Goal: Task Accomplishment & Management: Complete application form

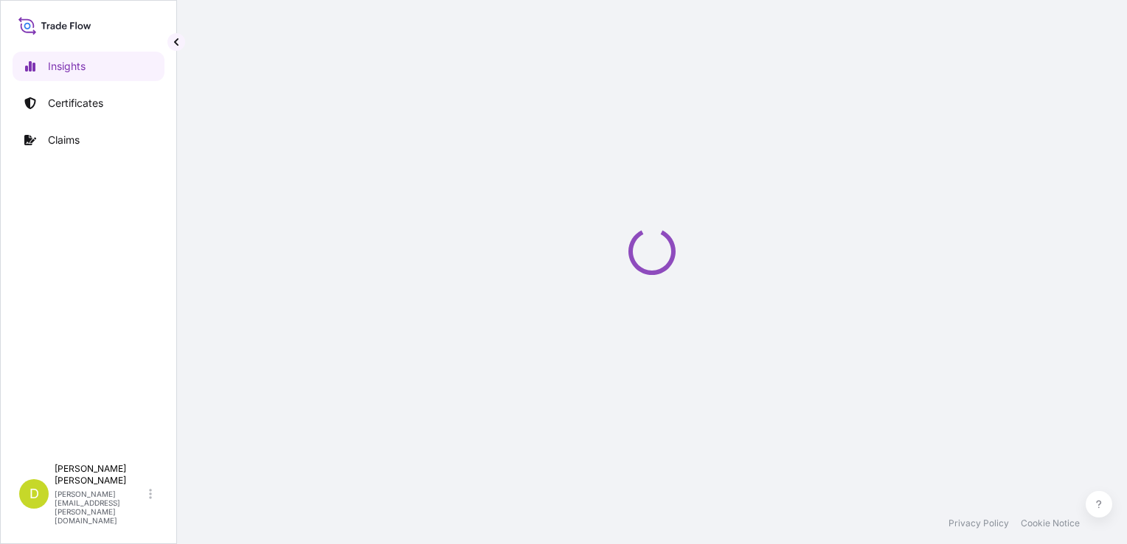
select select "2025"
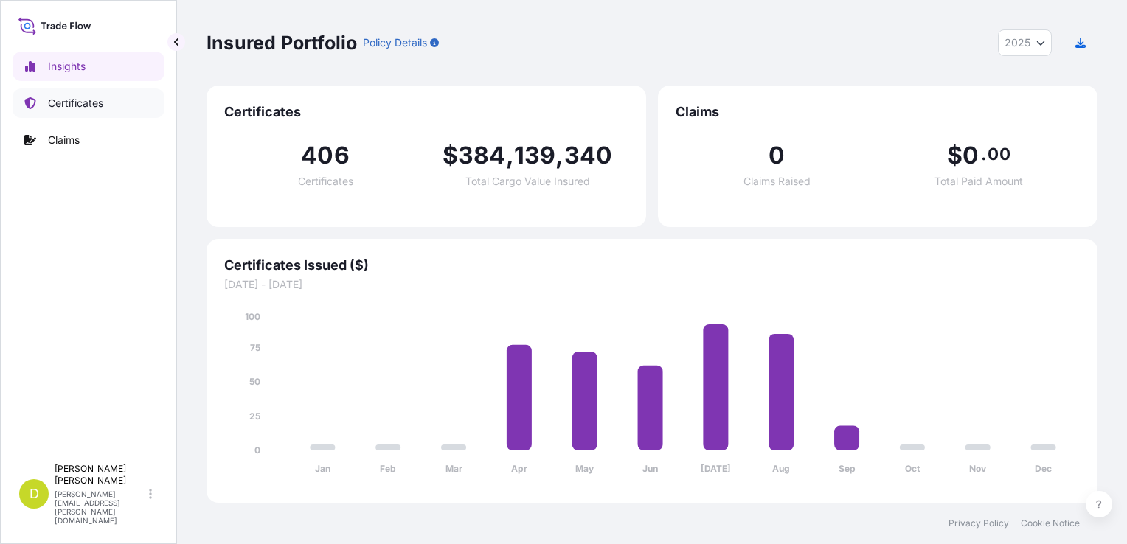
click at [115, 108] on link "Certificates" at bounding box center [89, 104] width 152 height 30
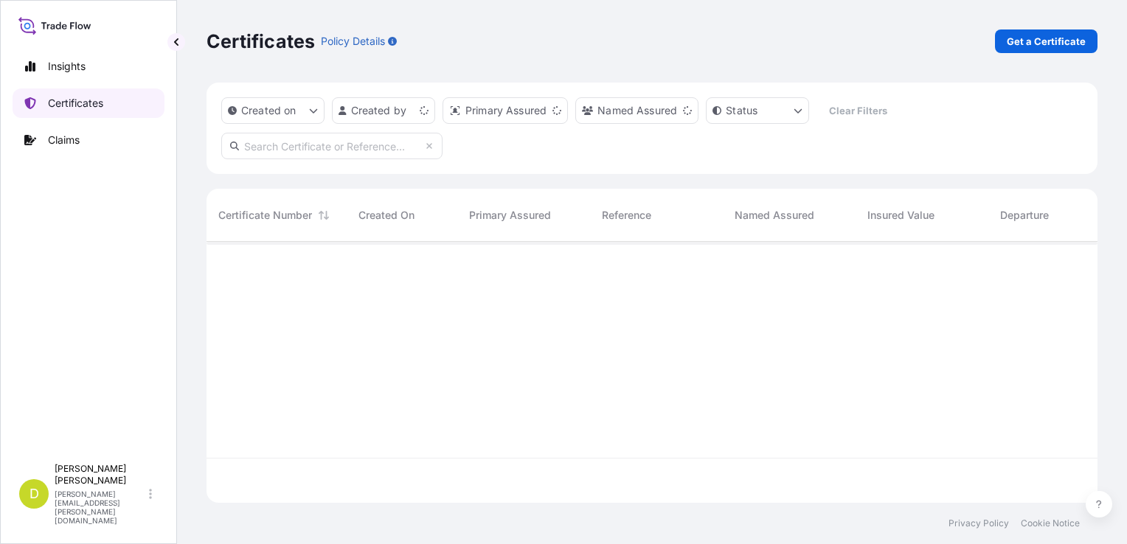
scroll to position [258, 879]
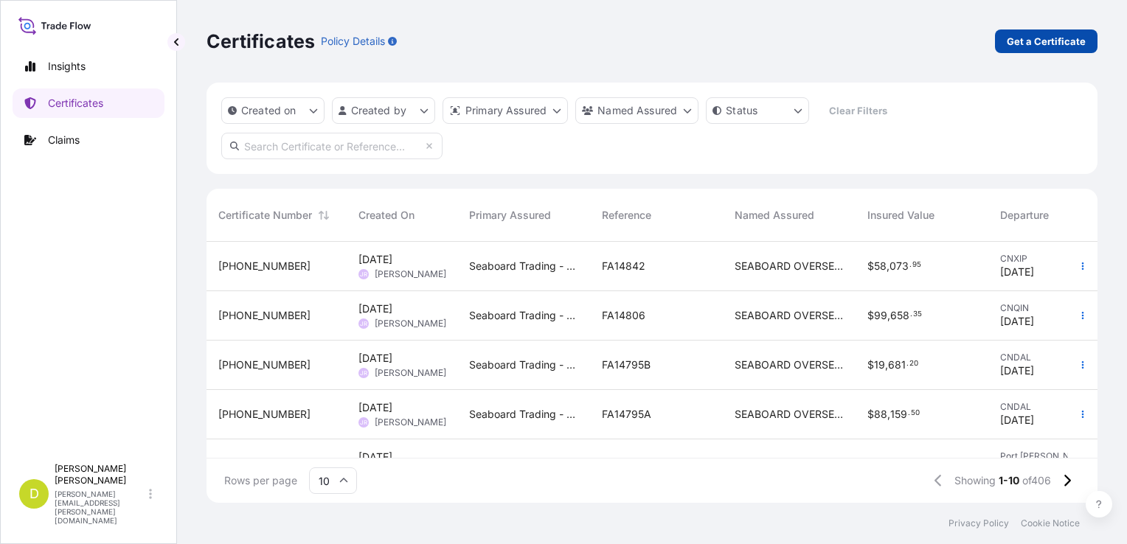
click at [1056, 41] on p "Get a Certificate" at bounding box center [1046, 41] width 79 height 15
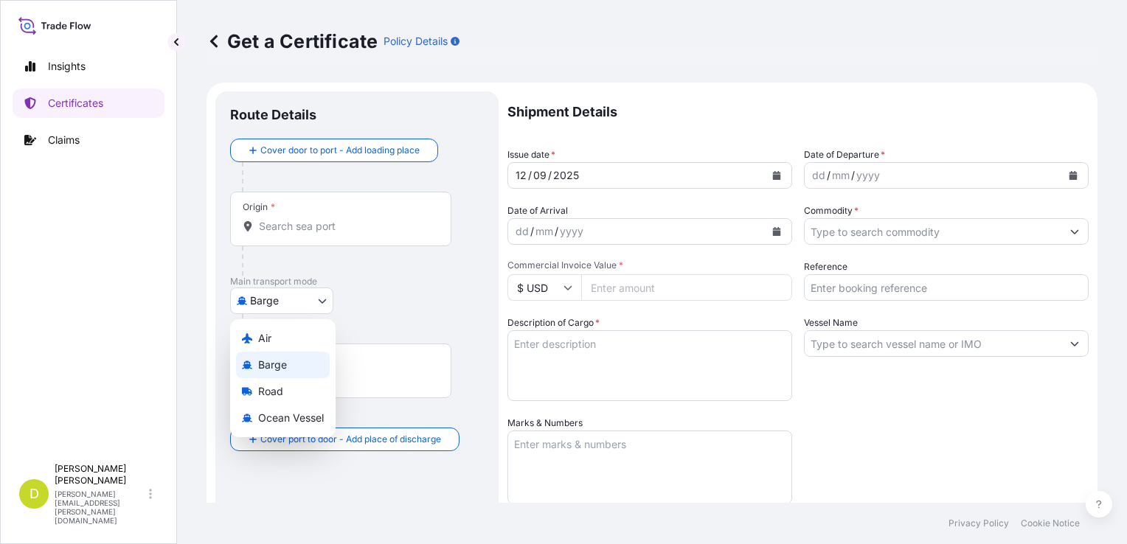
click at [313, 295] on body "Insights Certificates Claims D Dalia Peralta dalia.peralta@seaboard.bm Get a Ce…" at bounding box center [563, 272] width 1127 height 544
click at [305, 413] on span "Ocean Vessel" at bounding box center [291, 418] width 66 height 15
select select "Ocean Vessel"
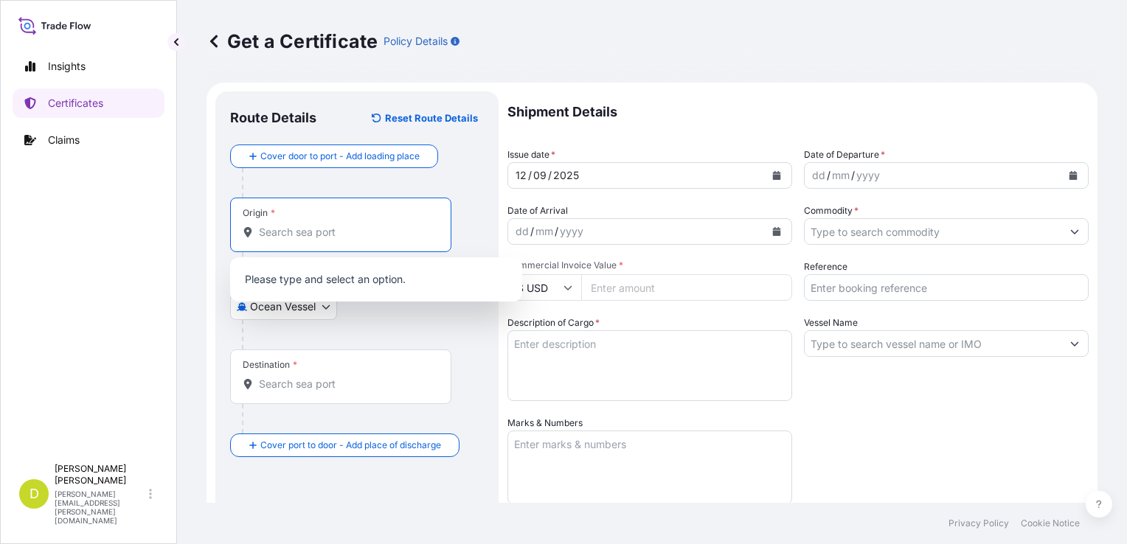
click at [289, 225] on input "Origin *" at bounding box center [346, 232] width 174 height 15
paste input "HOUSTON, TEXAS - USA"
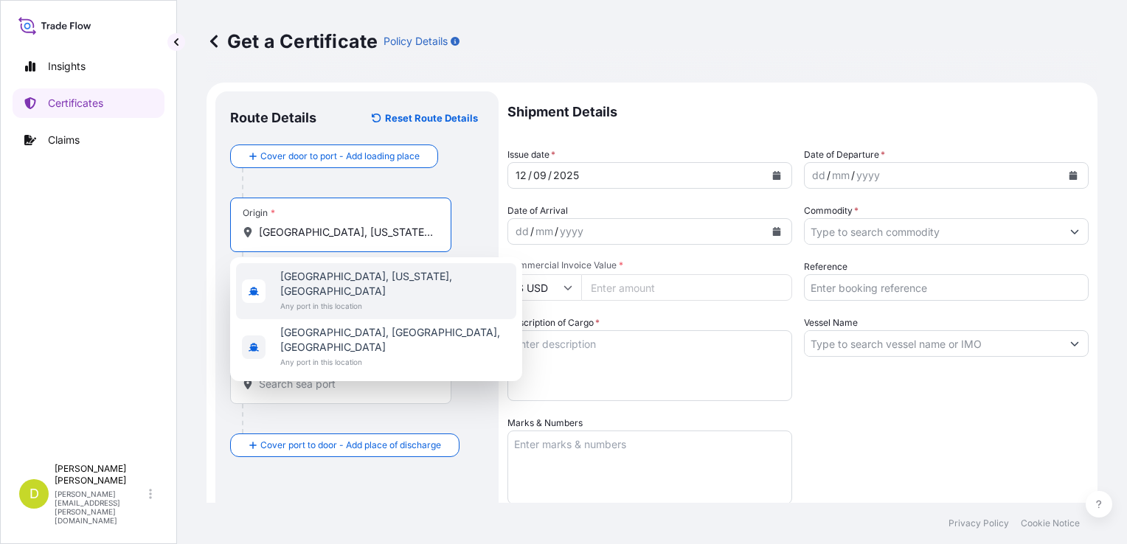
click at [328, 299] on span "Any port in this location" at bounding box center [395, 306] width 230 height 15
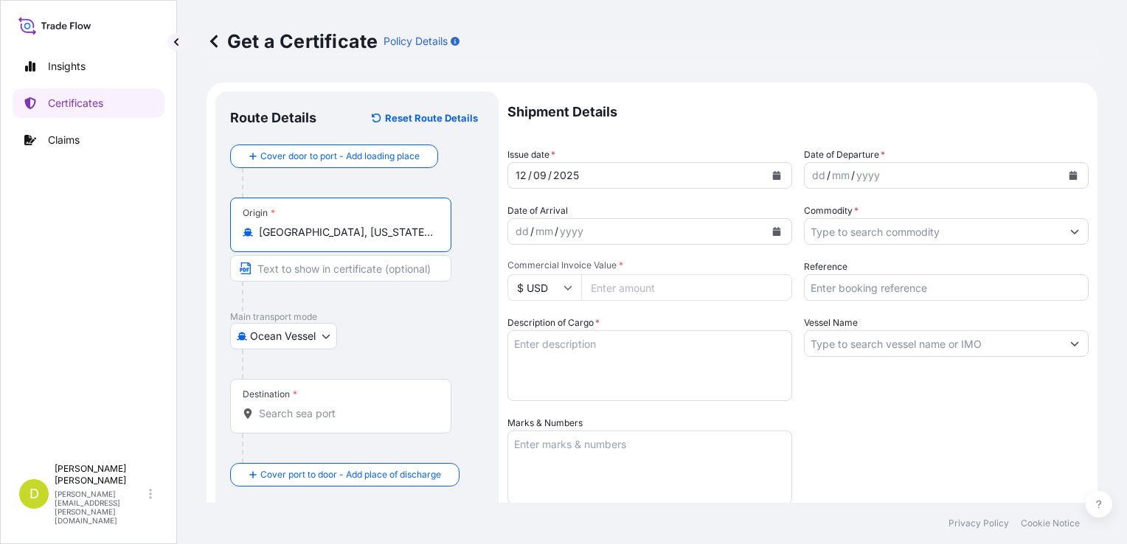
type input "Houston, Texas, USA"
click at [346, 273] on input "Text to appear on certificate" at bounding box center [340, 268] width 221 height 27
paste input "HOUSTON, TEXAS - USA"
type input "HOUSTON, TEXAS - USA"
click at [298, 402] on div "Destination *" at bounding box center [340, 406] width 221 height 55
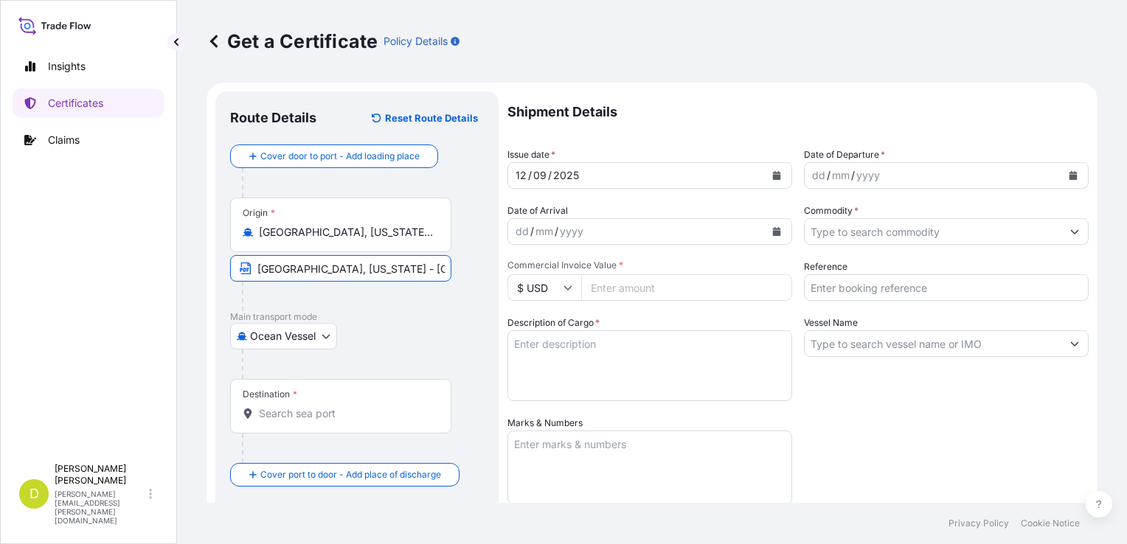
click at [298, 406] on input "Destination *" at bounding box center [346, 413] width 174 height 15
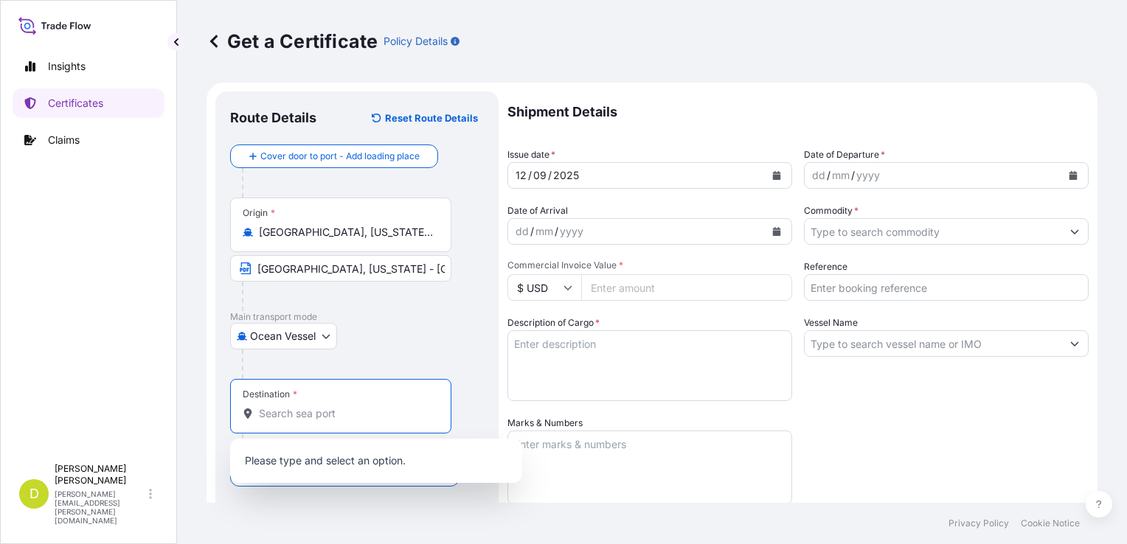
paste input "RIO HAINA, REPUBLICA DOMINICANA"
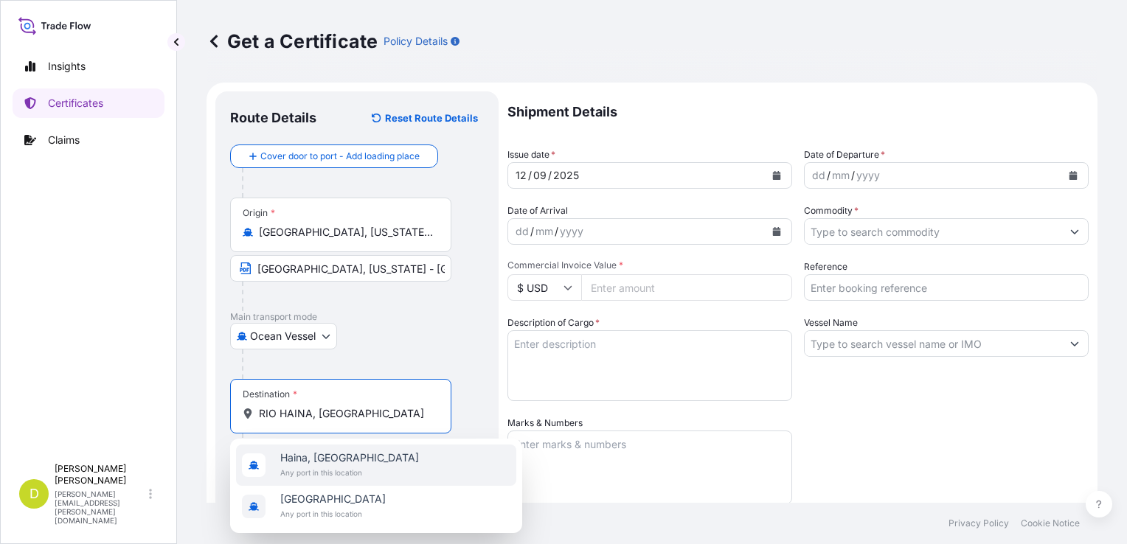
click at [352, 466] on span "Any port in this location" at bounding box center [349, 473] width 139 height 15
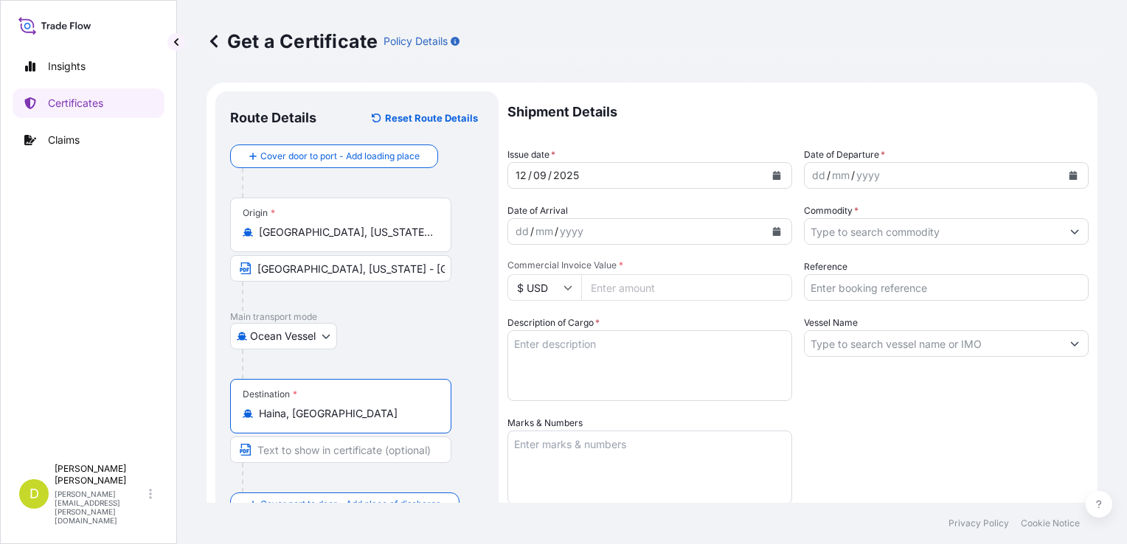
type input "Haina, República Dominicana"
click at [339, 449] on input "Text to appear on certificate" at bounding box center [340, 450] width 221 height 27
paste input "RIO HAINA, REPUBLICA DOMINICANA"
type input "RIO HAINA, REPUBLICA DOMINICANA"
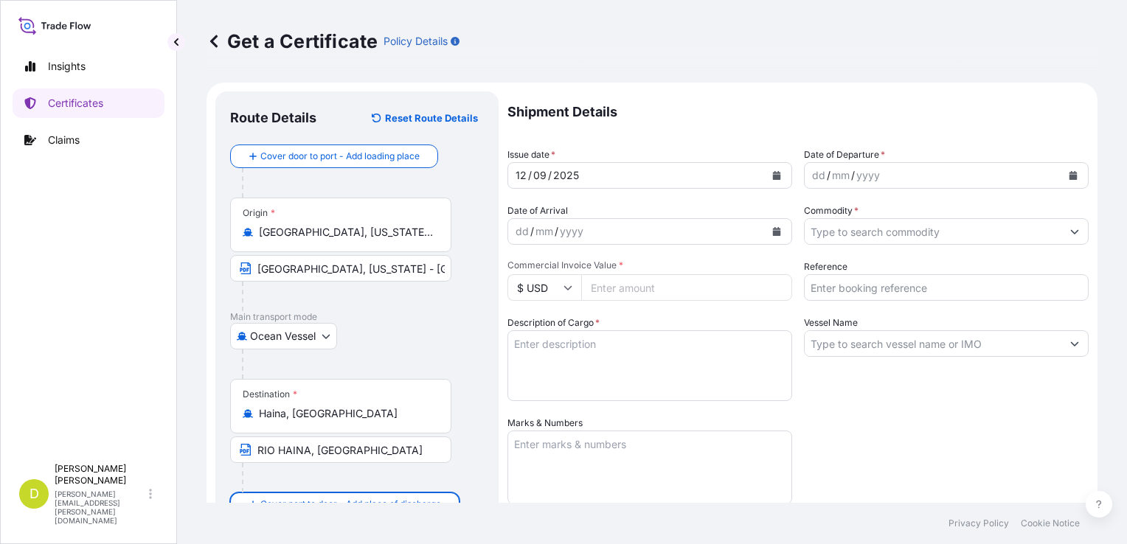
scroll to position [12, 0]
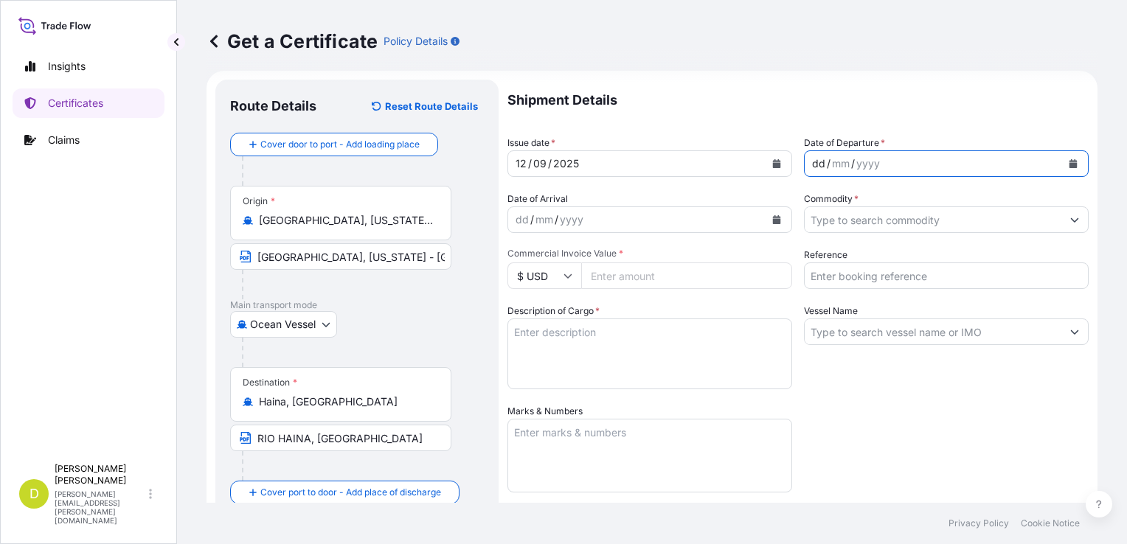
click at [811, 165] on div "dd" at bounding box center [819, 164] width 16 height 18
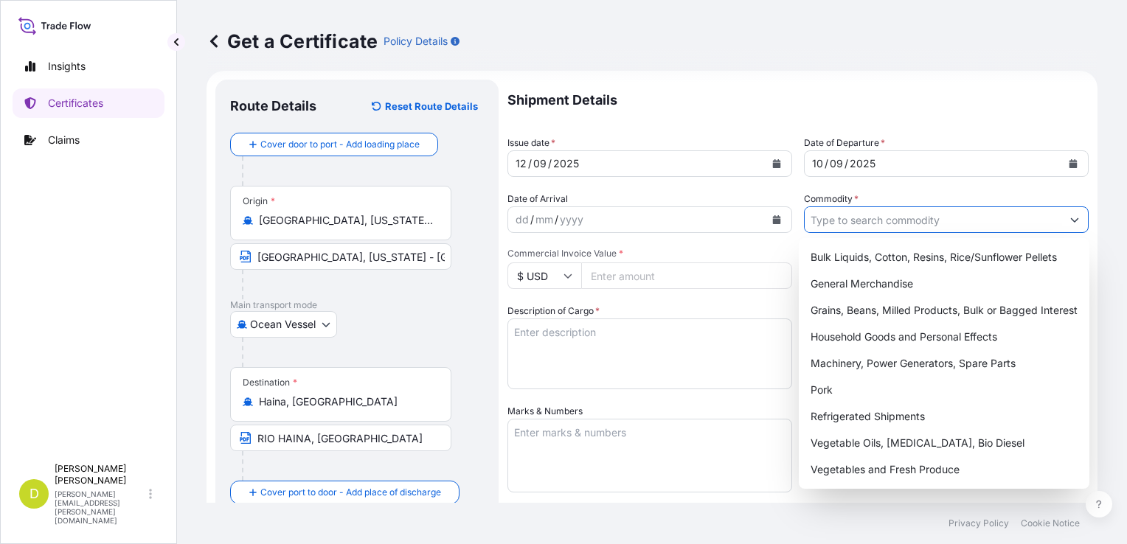
click at [820, 217] on input "Commodity *" at bounding box center [933, 220] width 257 height 27
click at [850, 310] on div "Grains, Beans, Milled Products, Bulk or Bagged Interest" at bounding box center [944, 310] width 279 height 27
type input "Grains, Beans, Milled Products, Bulk or Bagged Interest"
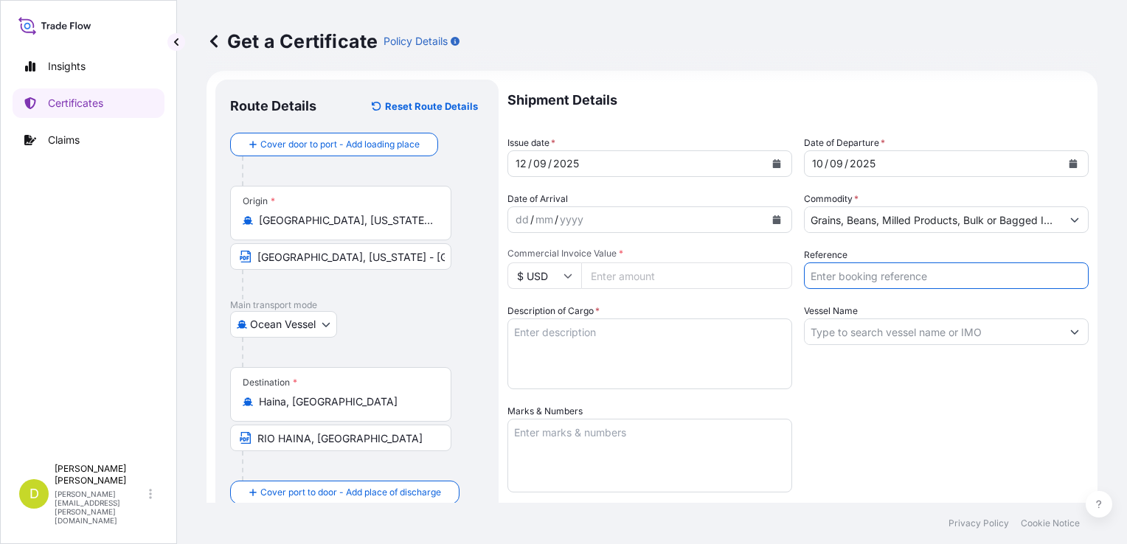
click at [877, 276] on input "Reference" at bounding box center [946, 276] width 285 height 27
click at [877, 276] on input "AL" at bounding box center [946, 276] width 285 height 27
type input "AL14604"
click at [847, 339] on input "Vessel Name" at bounding box center [933, 332] width 257 height 27
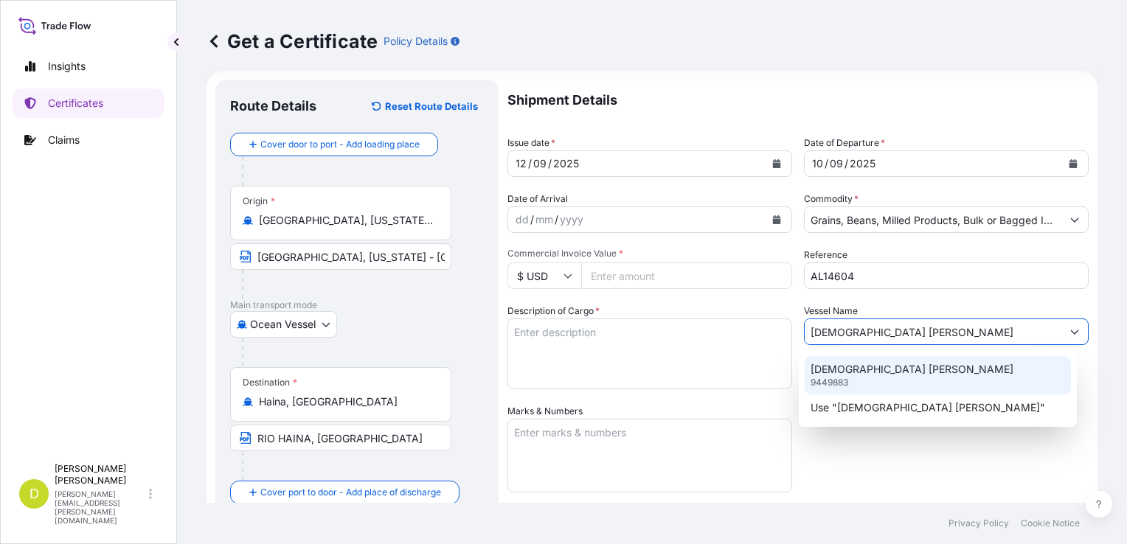
click at [858, 365] on p "LADY SERRA" at bounding box center [912, 369] width 203 height 15
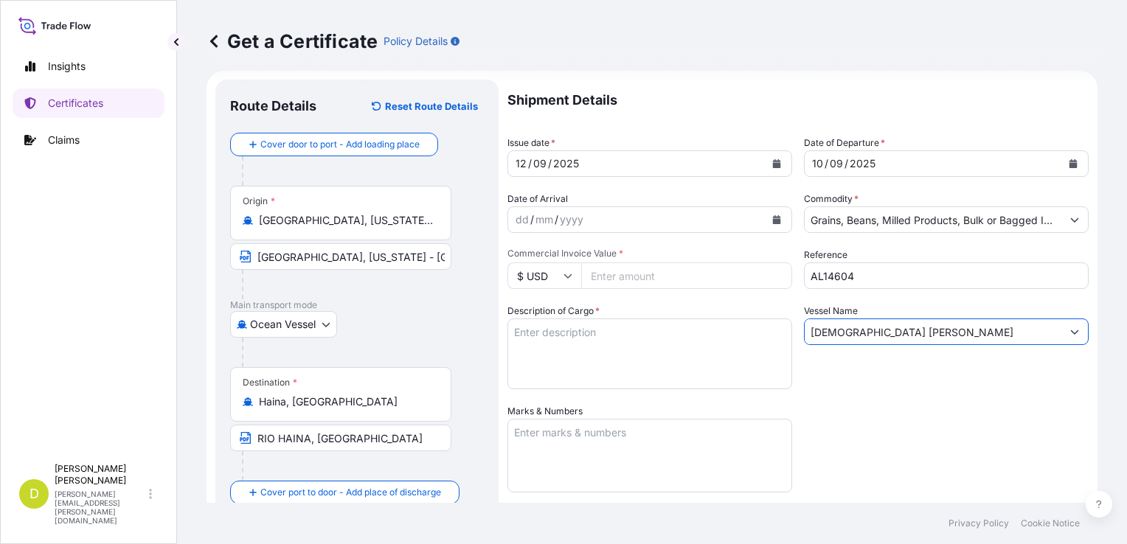
type input "LADY SERRA"
click at [631, 283] on input "Commercial Invoice Value *" at bounding box center [686, 276] width 211 height 27
paste input "569.43"
click at [614, 276] on input "569.43" at bounding box center [686, 276] width 211 height 27
click at [633, 276] on input "56943" at bounding box center [686, 276] width 211 height 27
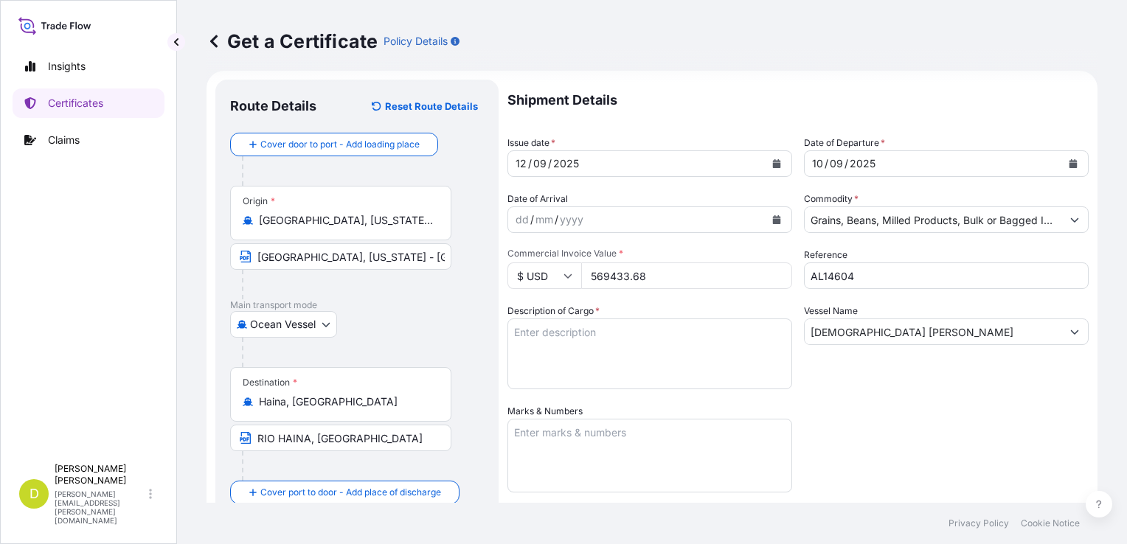
type input "569433.68"
click at [660, 336] on textarea "Description of Cargo *" at bounding box center [650, 354] width 285 height 71
click at [553, 339] on textarea "Description of Cargo *" at bounding box center [650, 354] width 285 height 71
paste textarea "2.000,000"
paste textarea "U.S NORTHERN SPRING/ DARK NORTHERN SPRING WHEAT #2 OR BETTER, IN BULK"
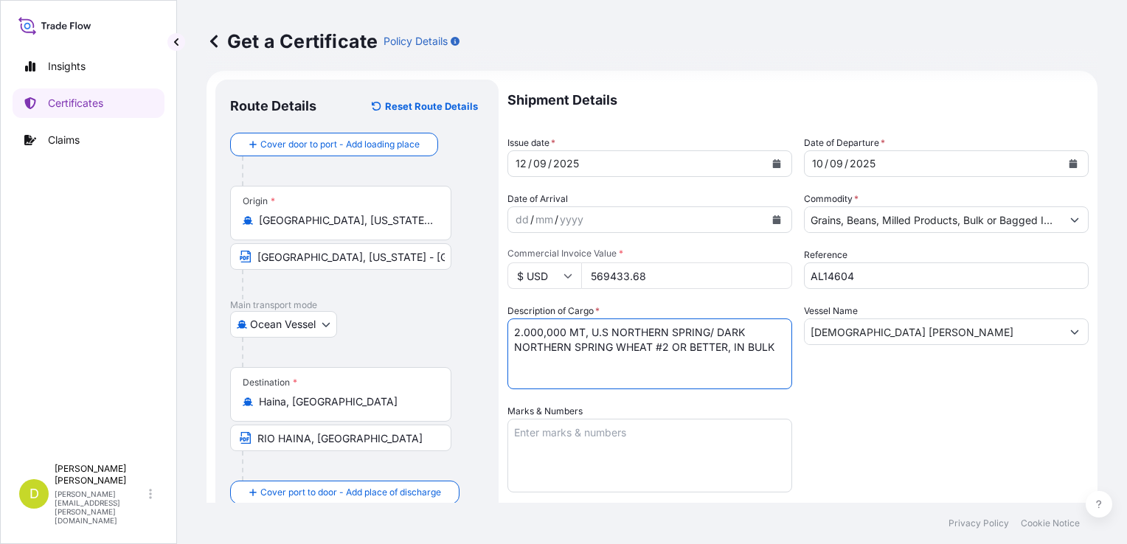
click at [653, 335] on textarea "2.000,000 MT, U.S NORTHERN SPRING/ DARK NORTHERN SPRING WHEAT #2 OR BETTER, IN …" at bounding box center [650, 354] width 285 height 71
click at [664, 362] on textarea "2.000,000 MT, U.S NORTHERN SPRING/ DARK NORTHERN SPRING WHEAT #2 OR BETTER, IN …" at bounding box center [650, 354] width 285 height 71
paste textarea "Set No. 11"
click at [664, 362] on textarea "2.000,000 MT, U.S NORTHERN SPRING/ DARK NORTHERN SPRING WHEAT #2 OR BETTER, IN …" at bounding box center [650, 354] width 285 height 71
type textarea "2.000,000 MT, U.S NORTHERN SPRING/ DARK NORTHERN SPRING WHEAT #2 OR BETTER, IN …"
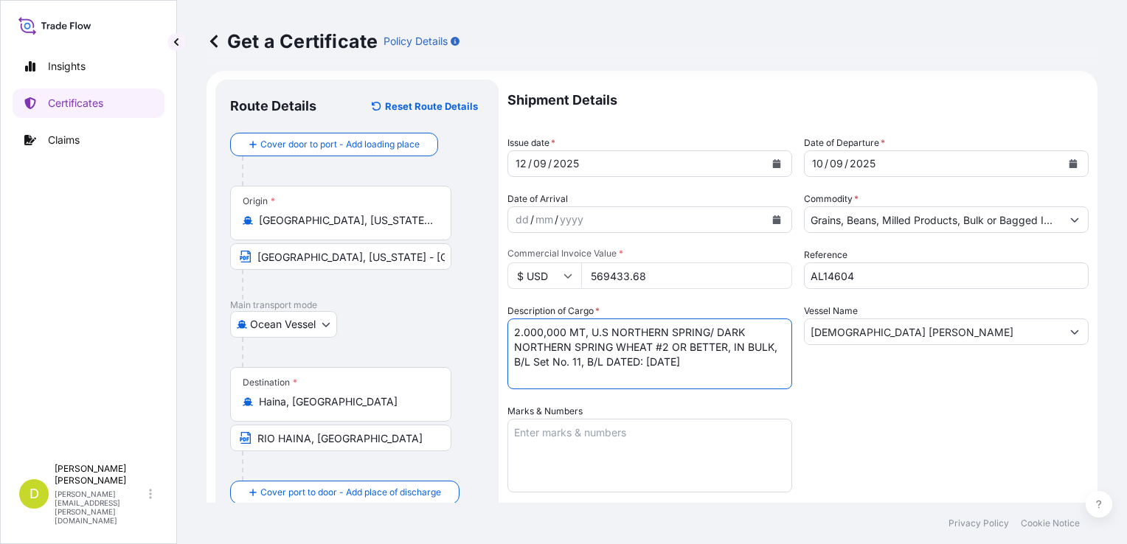
click at [612, 426] on textarea "Marks & Numbers" at bounding box center [650, 456] width 285 height 74
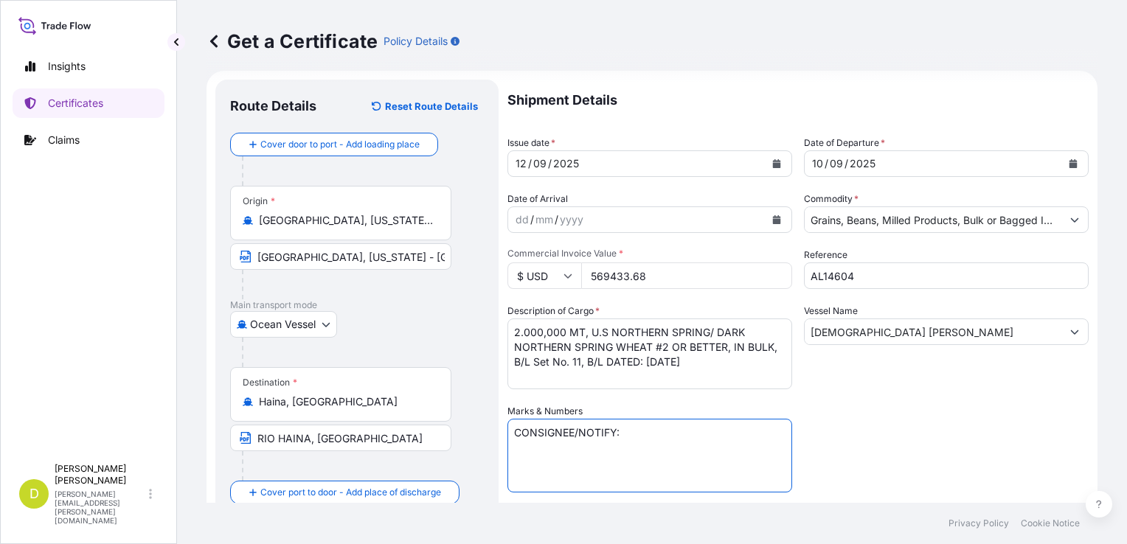
click at [578, 453] on textarea "CONSIGNEE/NOTIFY:" at bounding box center [650, 456] width 285 height 74
paste textarea "COOPERATIVA DE SERVICIOS MULTIPLES PROCESADORA DE LA HARINA INC (COOPROHARINA),…"
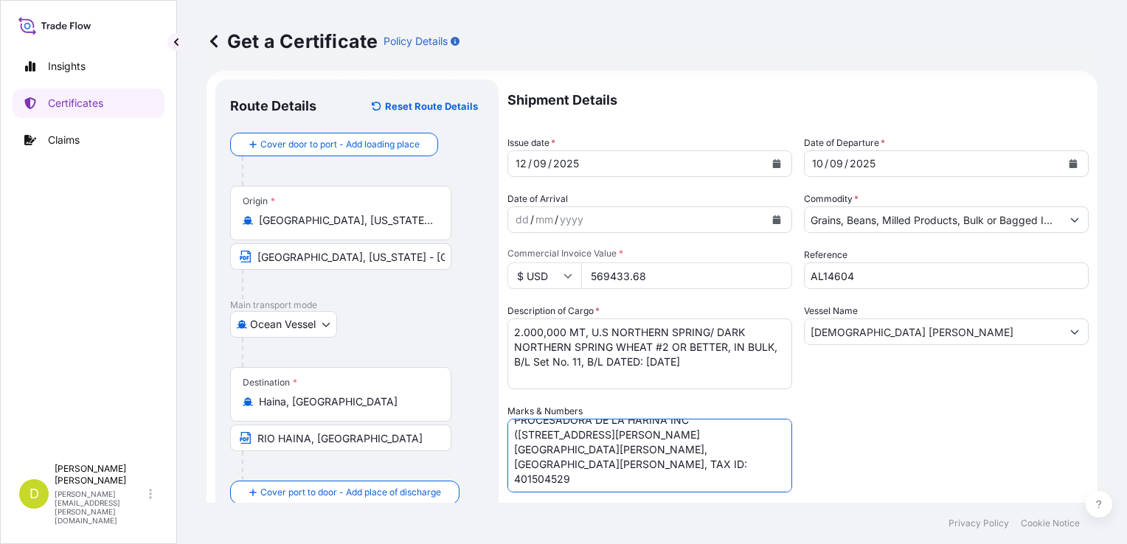
scroll to position [284, 0]
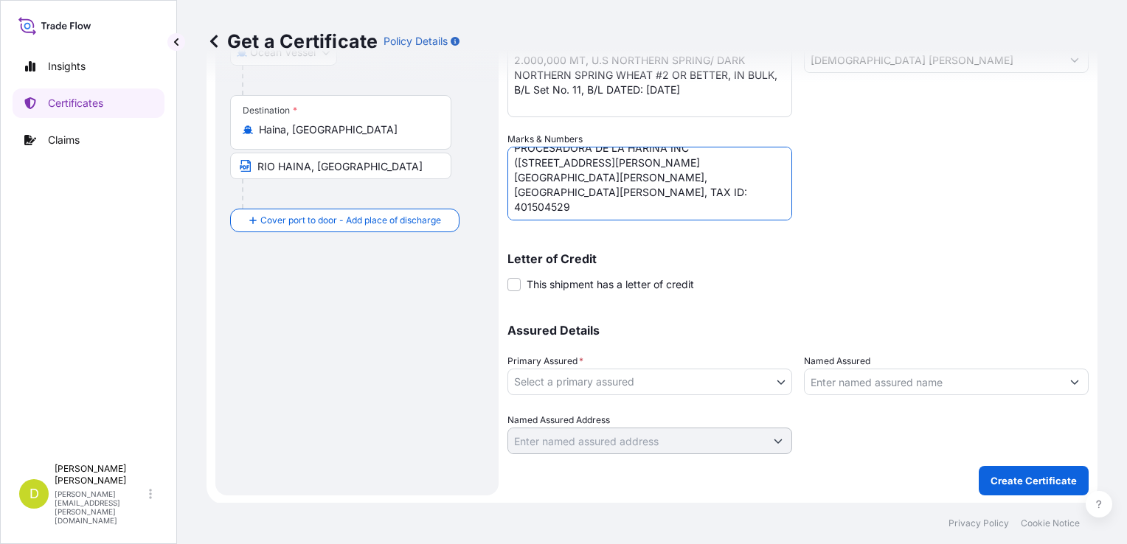
type textarea "CONSIGNEE/NOTIFY: COOPERATIVA DE SERVICIOS MULTIPLES PROCESADORA DE LA HARINA I…"
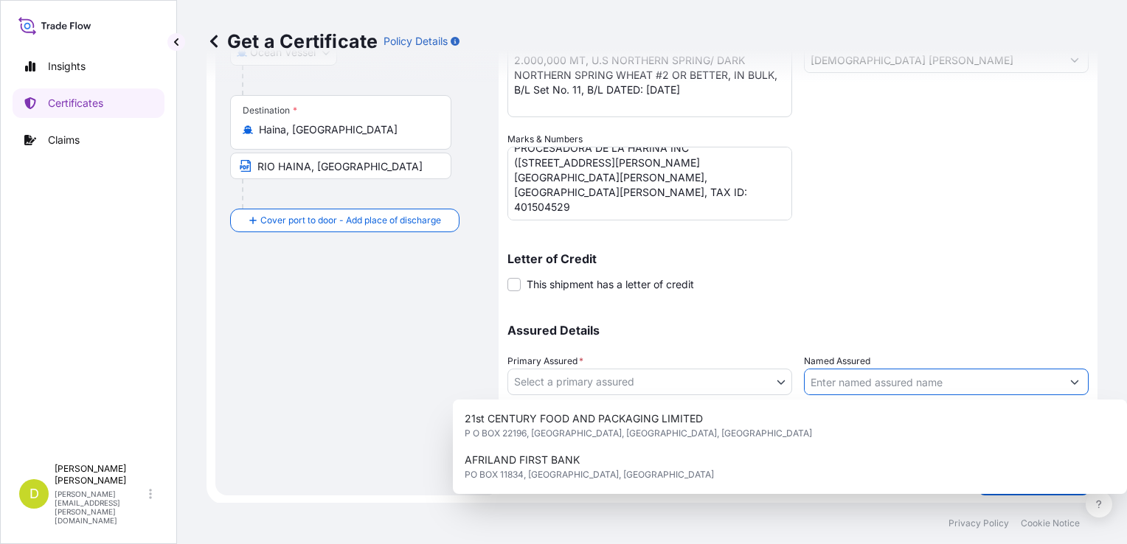
click at [906, 382] on input "Named Assured" at bounding box center [933, 382] width 257 height 27
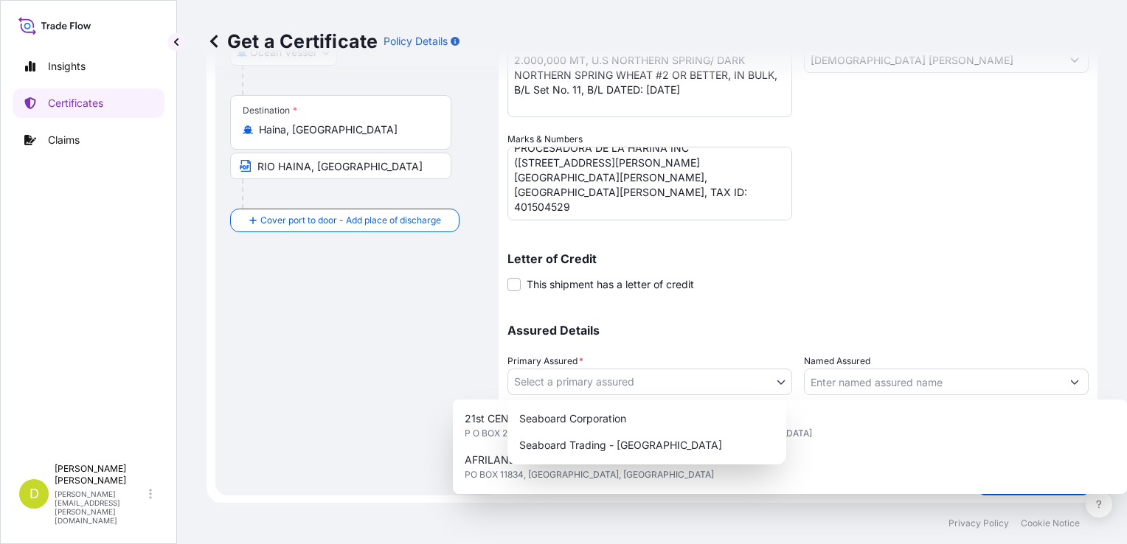
click at [723, 390] on body "11 options available. Insights Certificates Claims D Dalia Peralta dalia.peralt…" at bounding box center [563, 272] width 1127 height 544
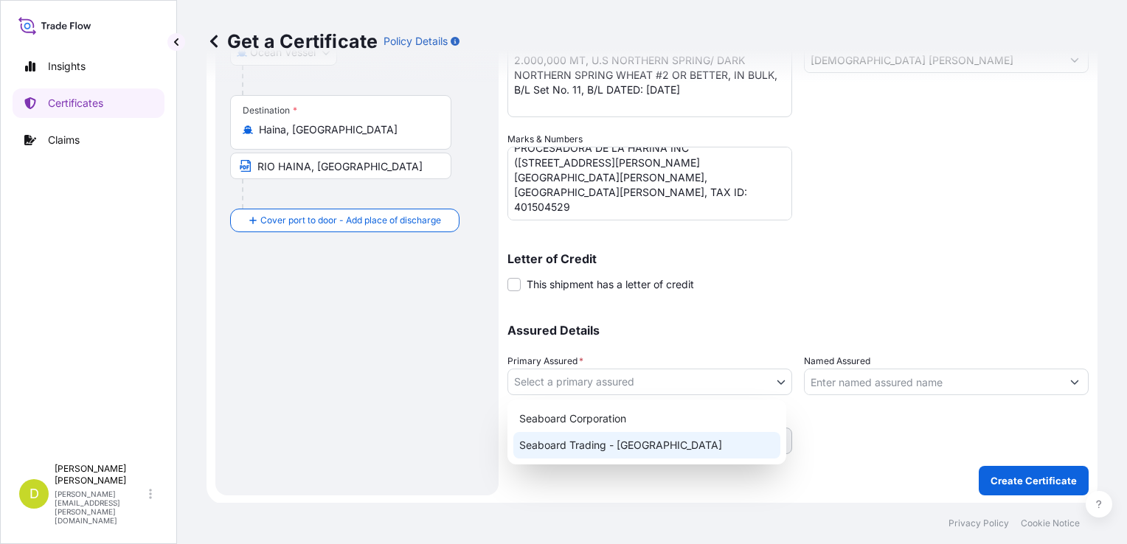
click at [676, 444] on div "Seaboard Trading - Colombia" at bounding box center [646, 445] width 267 height 27
select select "31639"
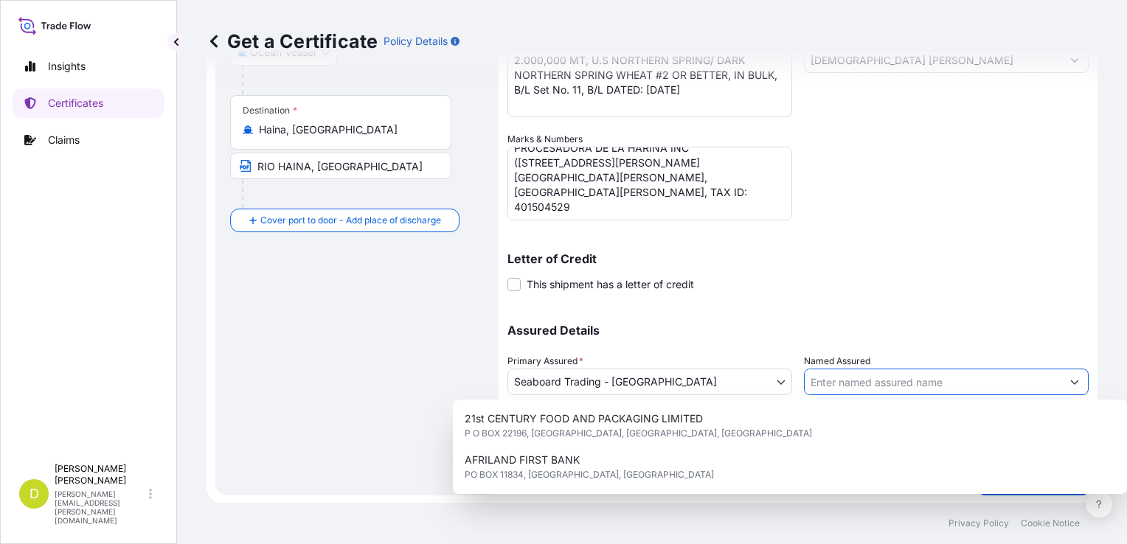
click at [831, 391] on input "Named Assured" at bounding box center [933, 382] width 257 height 27
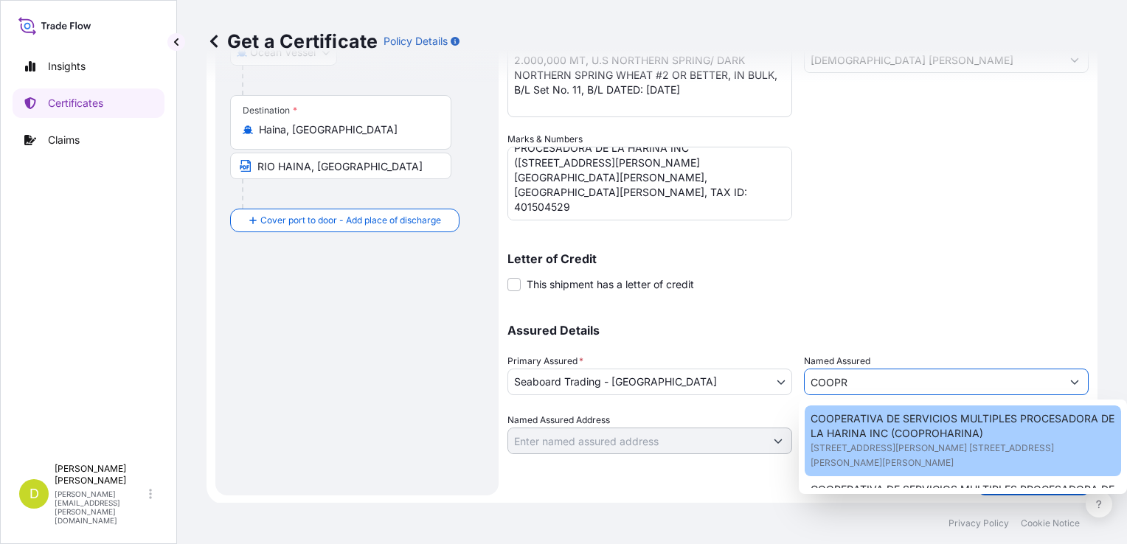
click at [883, 427] on span "COOPERATIVA DE SERVICIOS MULTIPLES PROCESADORA DE LA HARINA INC (COOPROHARINA)" at bounding box center [963, 427] width 305 height 30
type input "COOPERATIVA DE SERVICIOS MULTIPLES PROCESADORA DE LA HARINA INC (COOPROHARINA)"
type input "CALLE SUMMER WELLS NO. 52 VILLA JUANA"
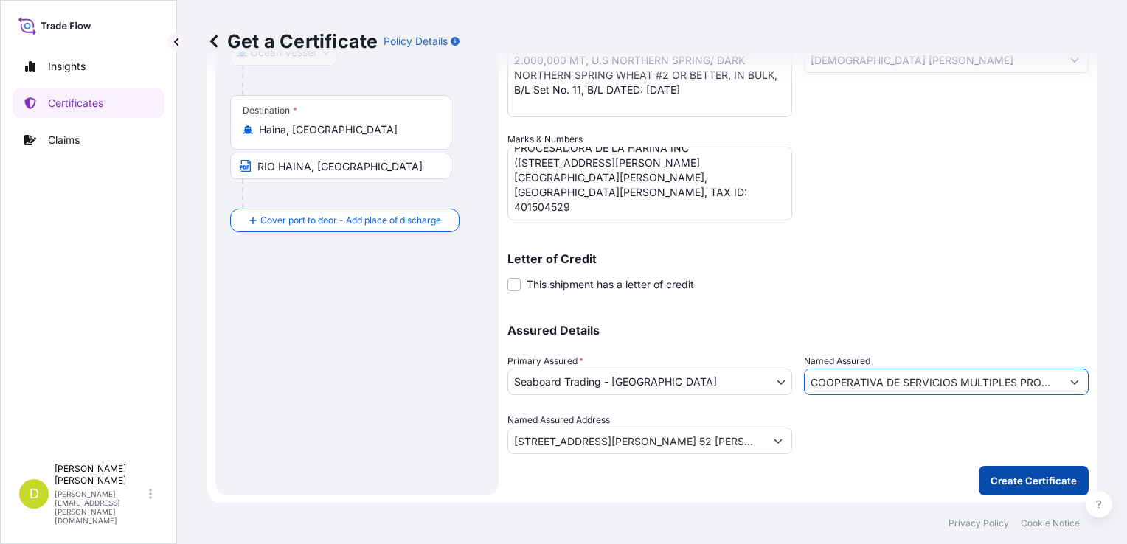
type input "COOPERATIVA DE SERVICIOS MULTIPLES PROCESADORA DE LA HARINA INC (COOPROHARINA)"
click at [1024, 474] on p "Create Certificate" at bounding box center [1034, 481] width 86 height 15
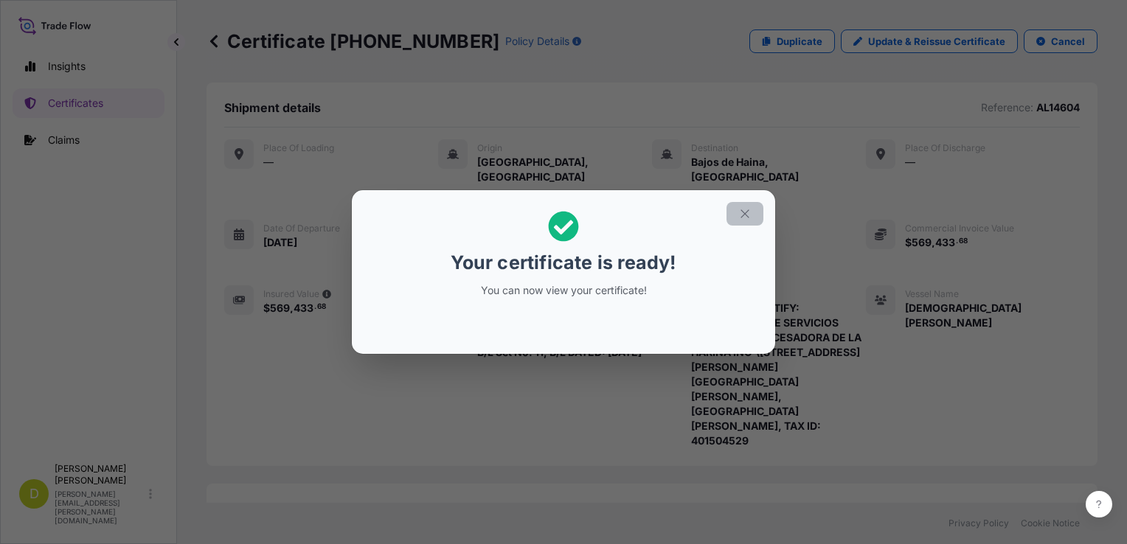
click at [752, 208] on button "button" at bounding box center [745, 214] width 37 height 24
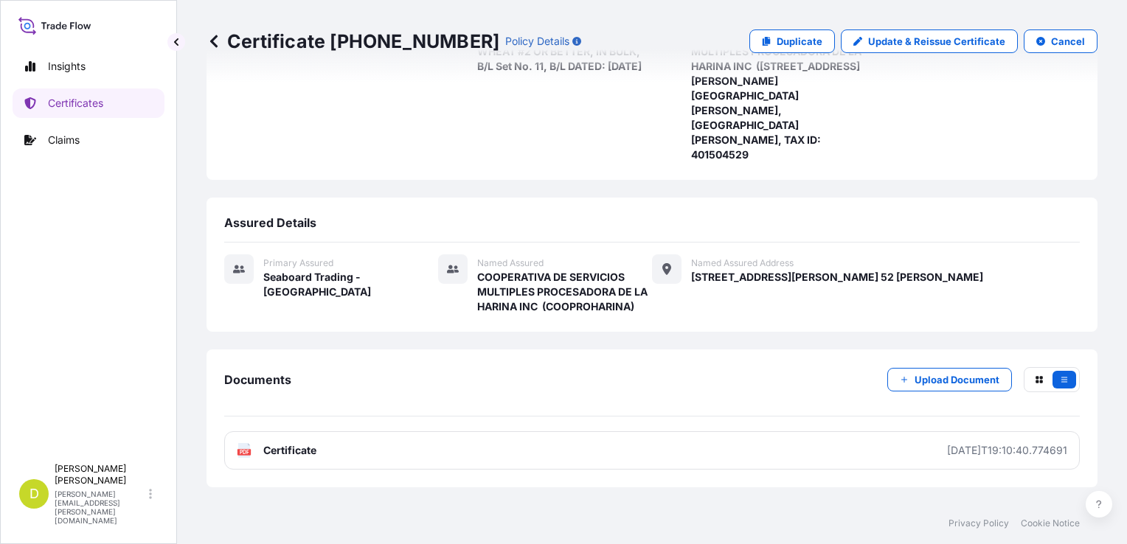
scroll to position [328, 0]
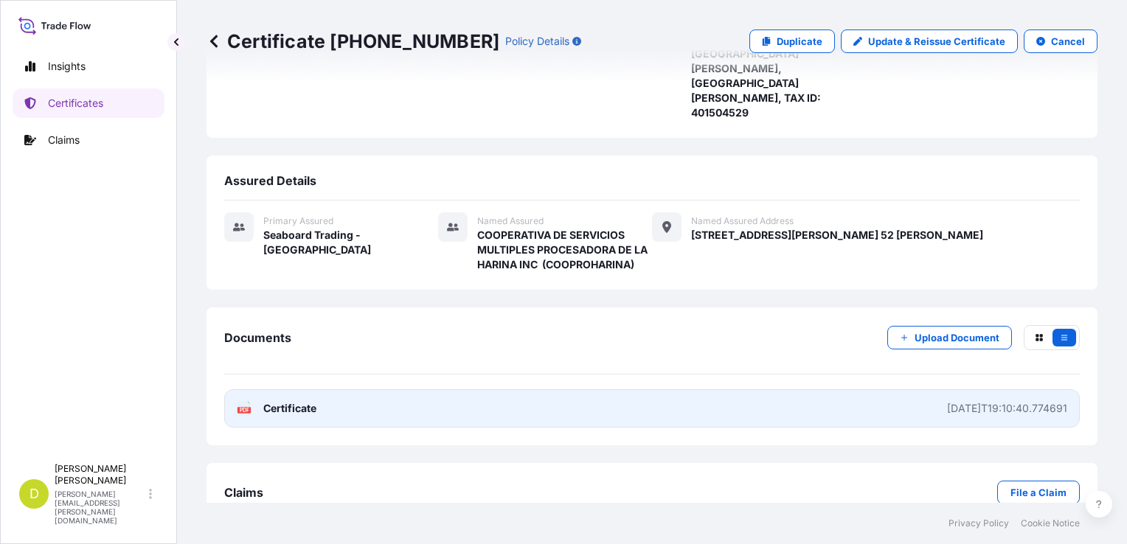
click at [693, 390] on link "PDF Certificate 2025-09-12T19:10:40.774691" at bounding box center [652, 409] width 856 height 38
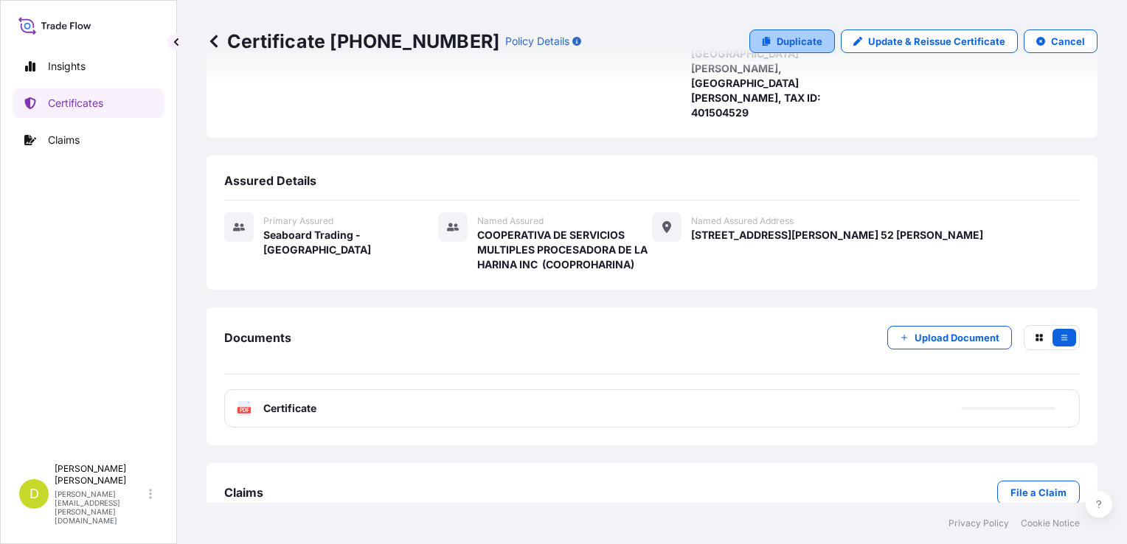
click at [762, 45] on icon at bounding box center [766, 41] width 9 height 9
select select "Ocean Vessel"
select select "31639"
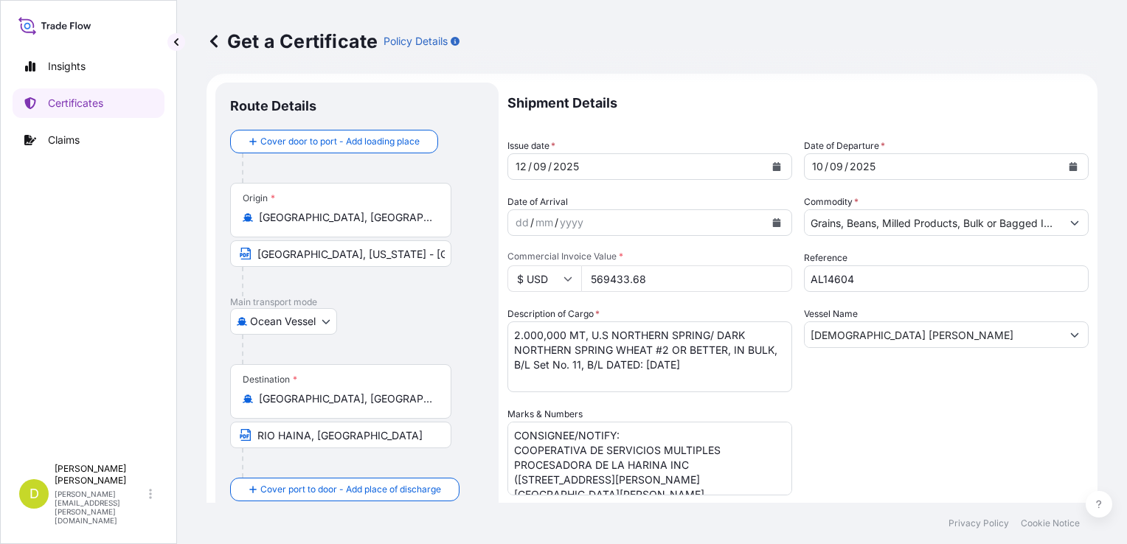
scroll to position [7, 0]
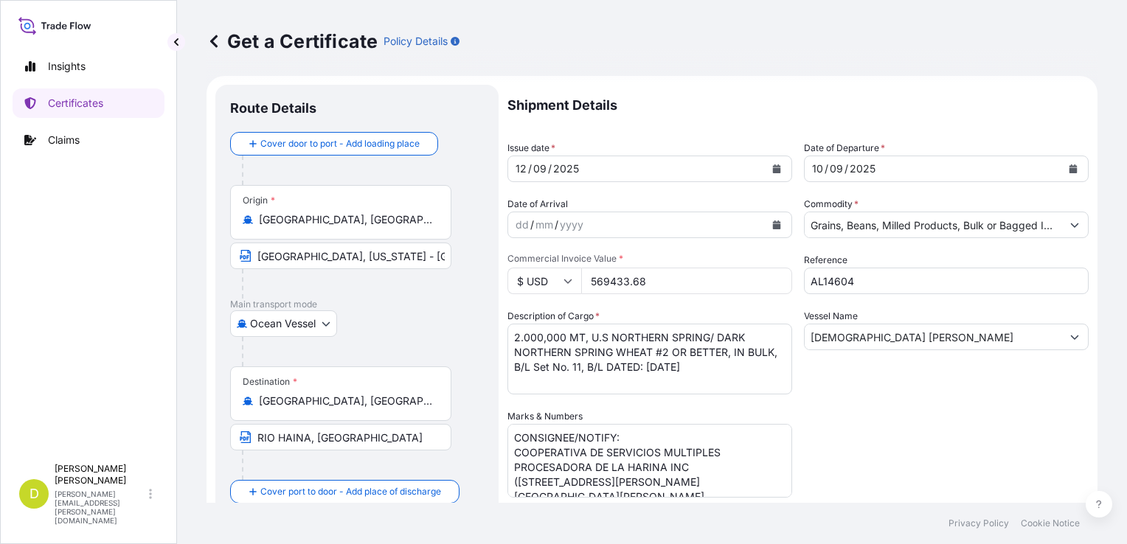
click at [627, 274] on input "569433.68" at bounding box center [686, 281] width 211 height 27
type input "886527.51"
click at [553, 335] on textarea "2.000,000 MT, U.S NORTHERN SPRING/ DARK NORTHERN SPRING WHEAT #2 OR BETTER, IN …" at bounding box center [650, 359] width 285 height 71
paste textarea "2.842,400"
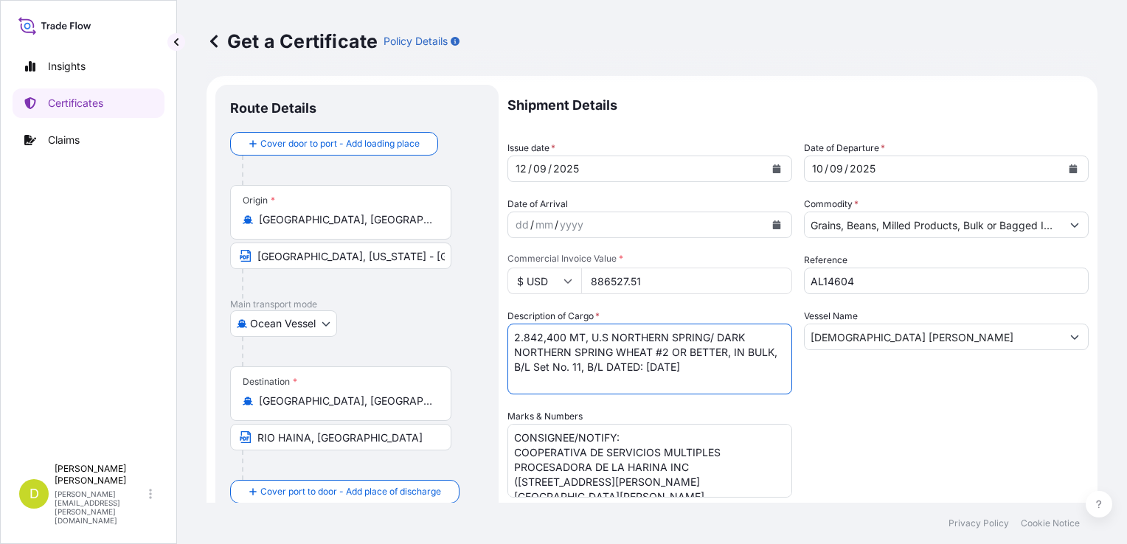
click at [612, 367] on textarea "2.000,000 MT, U.S NORTHERN SPRING/ DARK NORTHERN SPRING WHEAT #2 OR BETTER, IN …" at bounding box center [650, 359] width 285 height 71
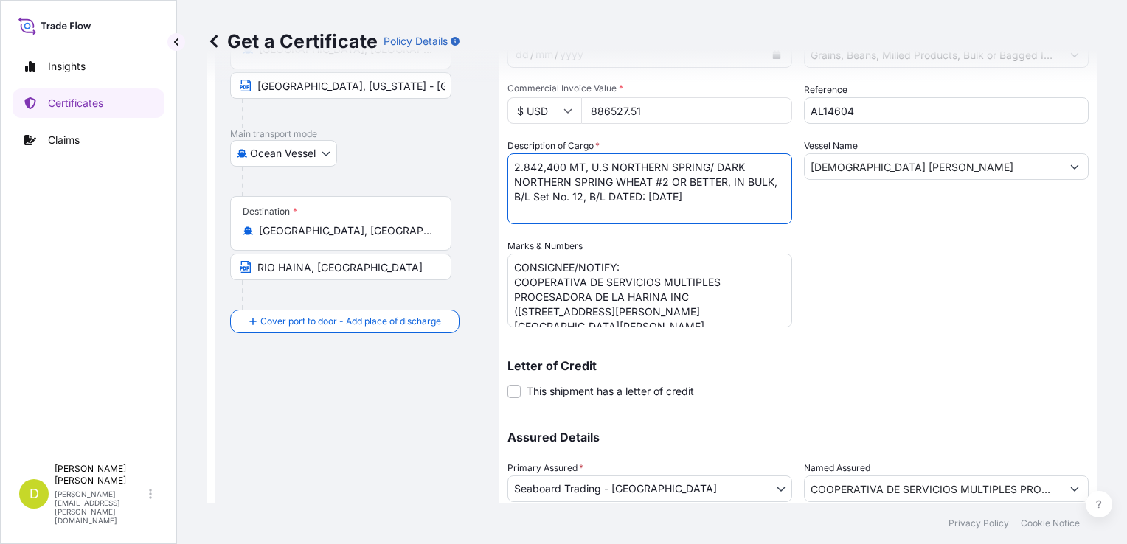
type textarea "2.842,400 MT, U.S NORTHERN SPRING/ DARK NORTHERN SPRING WHEAT #2 OR BETTER, IN …"
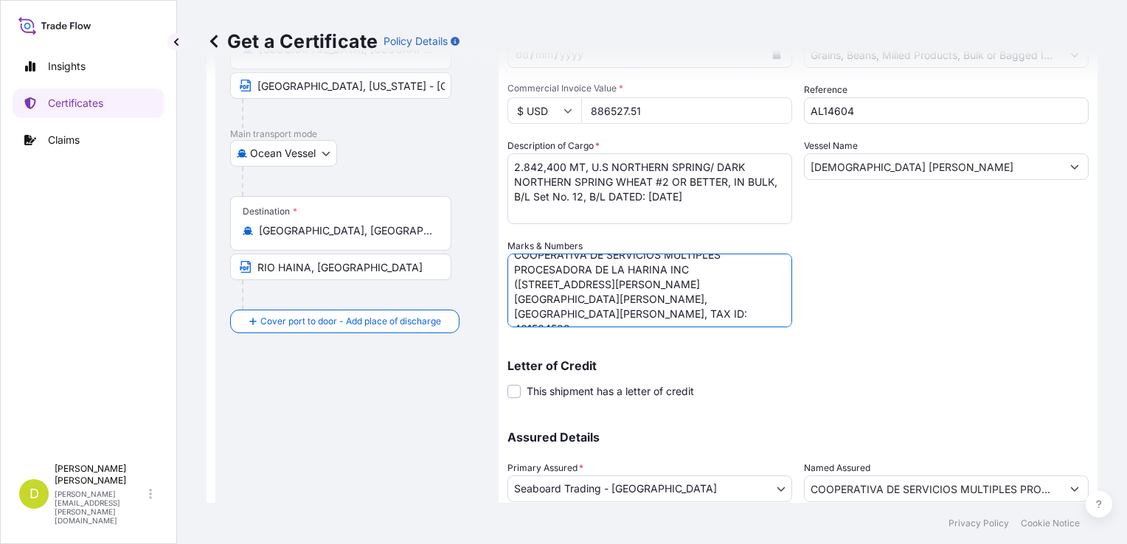
scroll to position [0, 0]
drag, startPoint x: 746, startPoint y: 323, endPoint x: 506, endPoint y: 261, distance: 247.6
click at [506, 261] on form "Route Details Cover door to port - Add loading place Place of loading Road / In…" at bounding box center [652, 259] width 891 height 706
click at [516, 276] on textarea "CONSIGNEE/NOTIFY: COOPERATIVA DE SERVICIOS MULTIPLES PROCESADORA DE LA HARINA I…" at bounding box center [650, 291] width 285 height 74
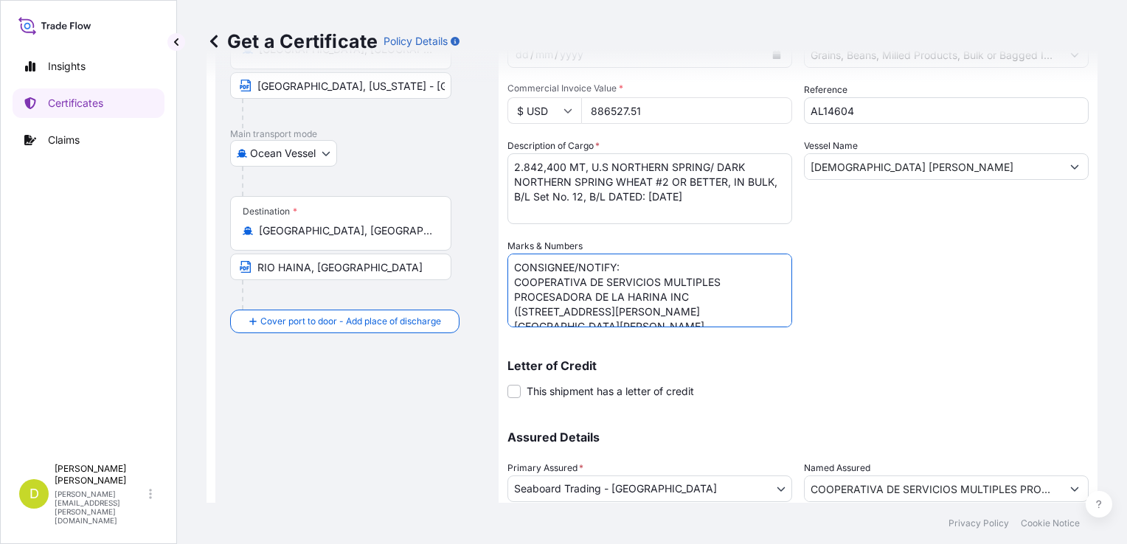
scroll to position [27, 0]
drag, startPoint x: 516, startPoint y: 276, endPoint x: 876, endPoint y: 403, distance: 381.7
click at [876, 403] on div "Shipment Details Issue date * 12 / 09 / 2025 Date of Departure * 10 / 09 / 2025…" at bounding box center [798, 237] width 581 height 647
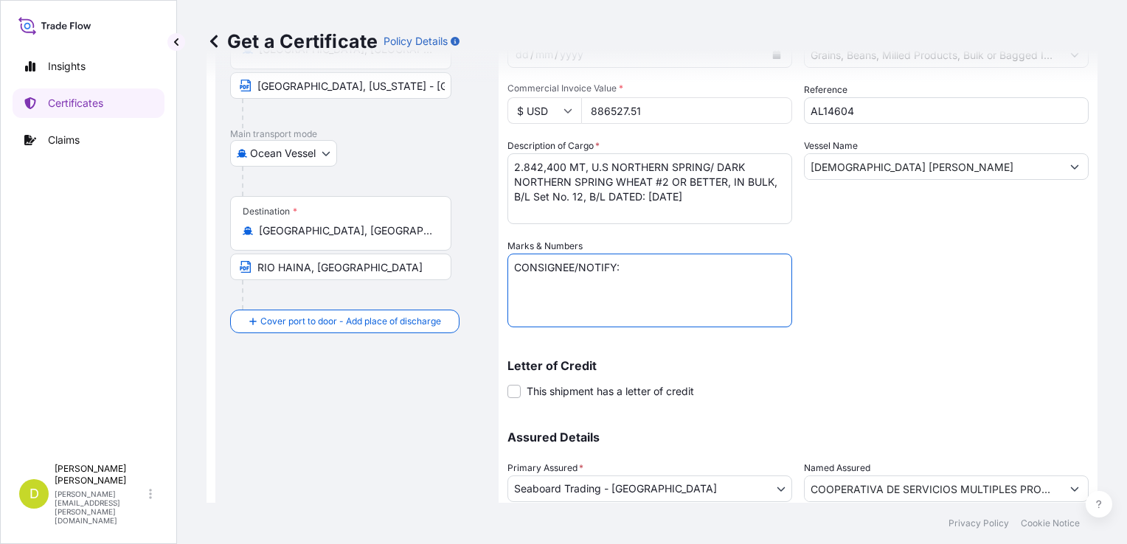
scroll to position [0, 0]
paste textarea "MOLINOS DEL OZAMA, S.A., CALLE OLEGARIO VARGAS No 1, VILLA DUARTE, SANTO DOMING…"
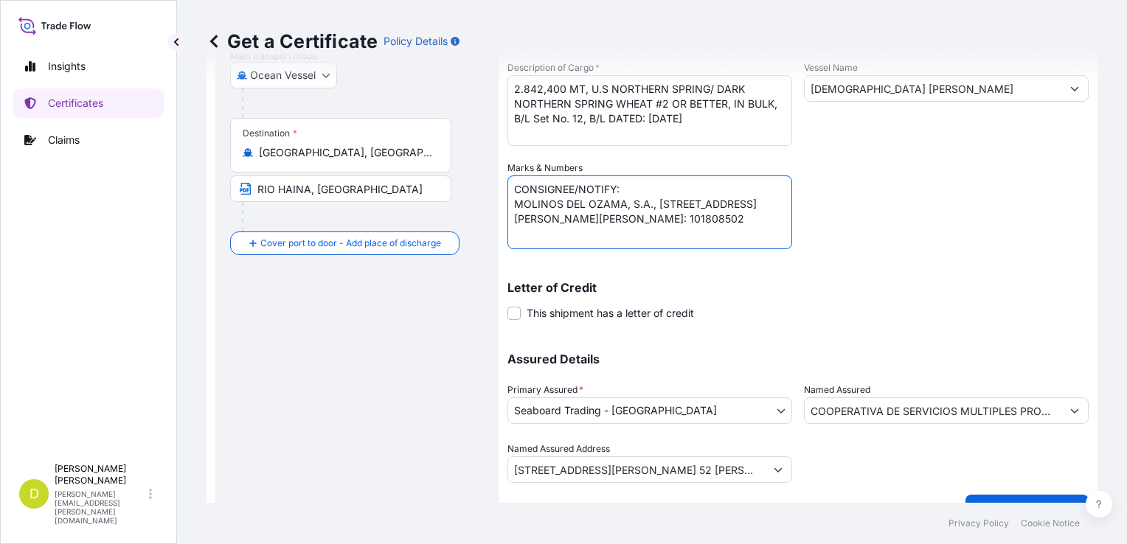
scroll to position [257, 0]
type textarea "CONSIGNEE/NOTIFY: MOLINOS DEL OZAMA, S.A., CALLE OLEGARIO VARGAS No 1, VILLA DU…"
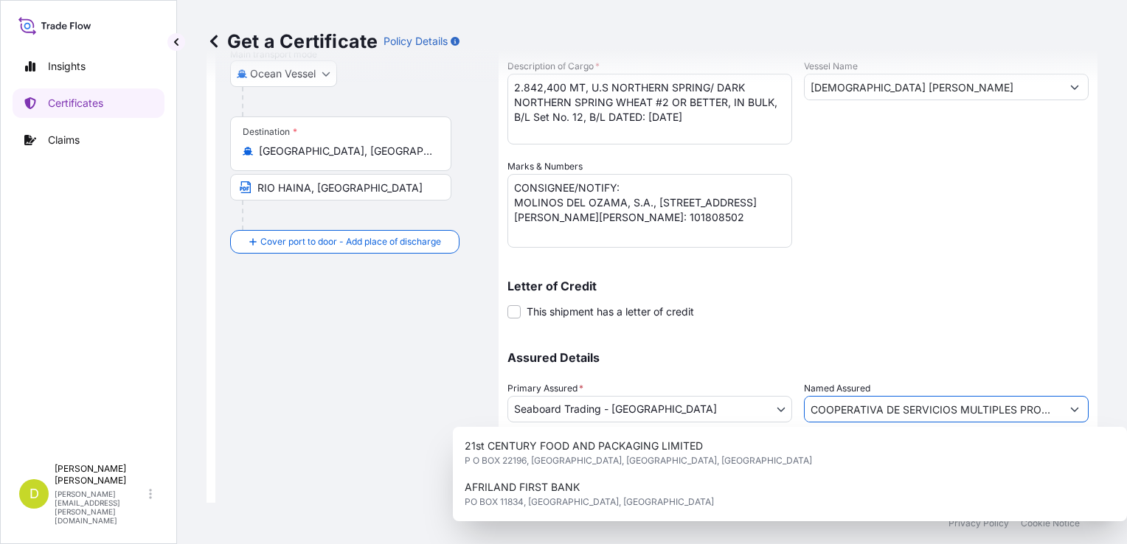
click at [888, 411] on input "COOPERATIVA DE SERVICIOS MULTIPLES PROCESADORA DE LA HARINA INC (COOPROHARINA)" at bounding box center [933, 409] width 257 height 27
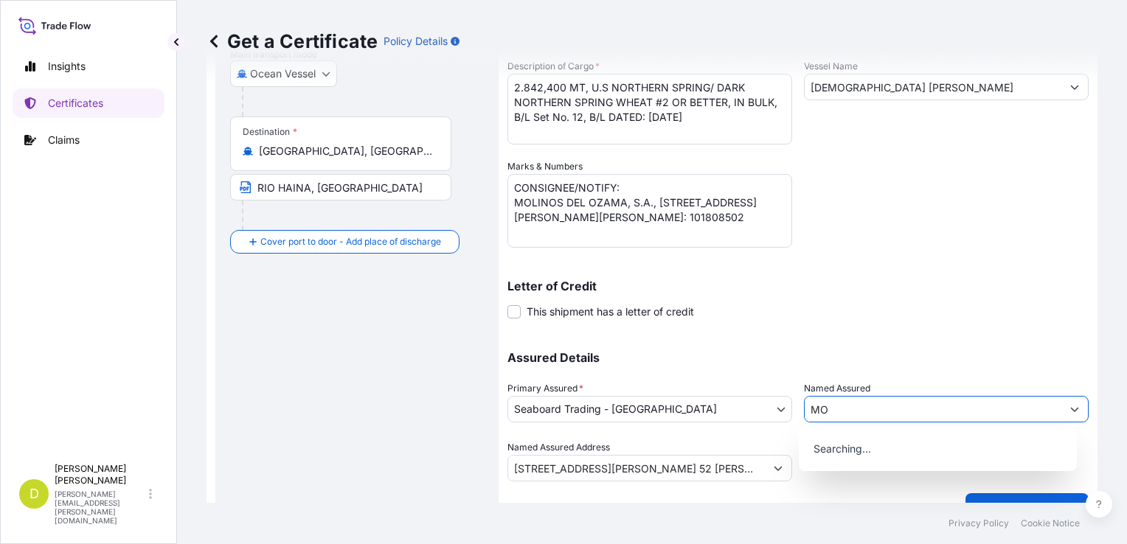
type input "M"
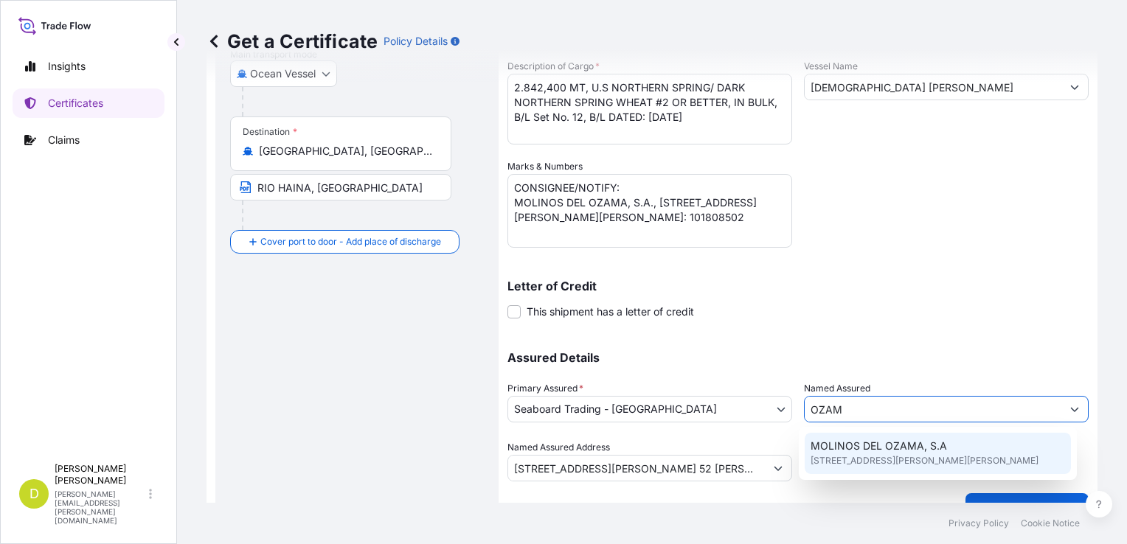
click at [901, 443] on span "MOLINOS DEL OZAMA, S.A" at bounding box center [879, 446] width 136 height 15
type input "MOLINOS DEL OZAMA, S.A"
type input "CALLE OLEGARIO VARGAS No 1, VILLA DUARTE"
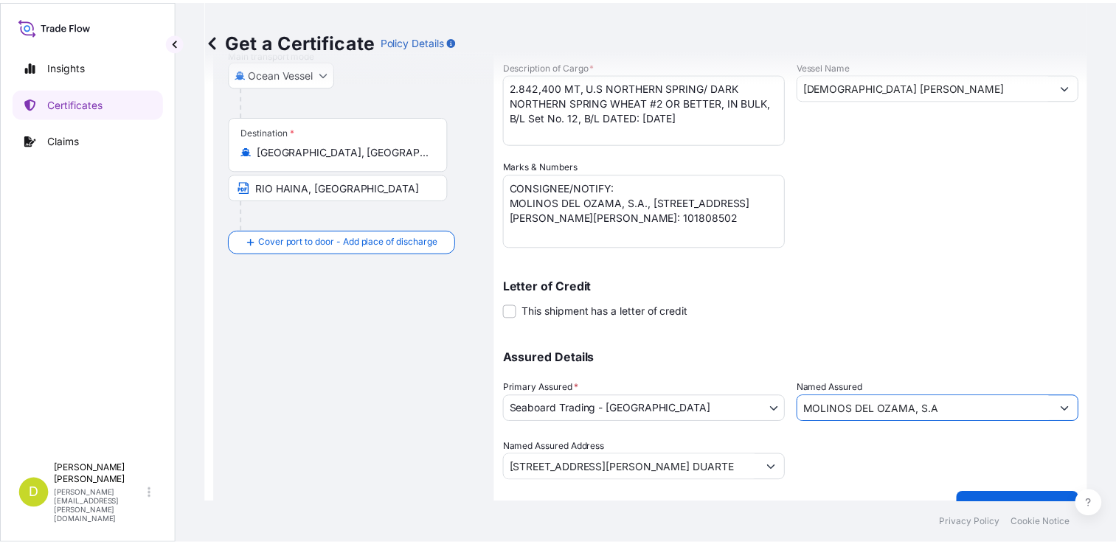
scroll to position [0, 0]
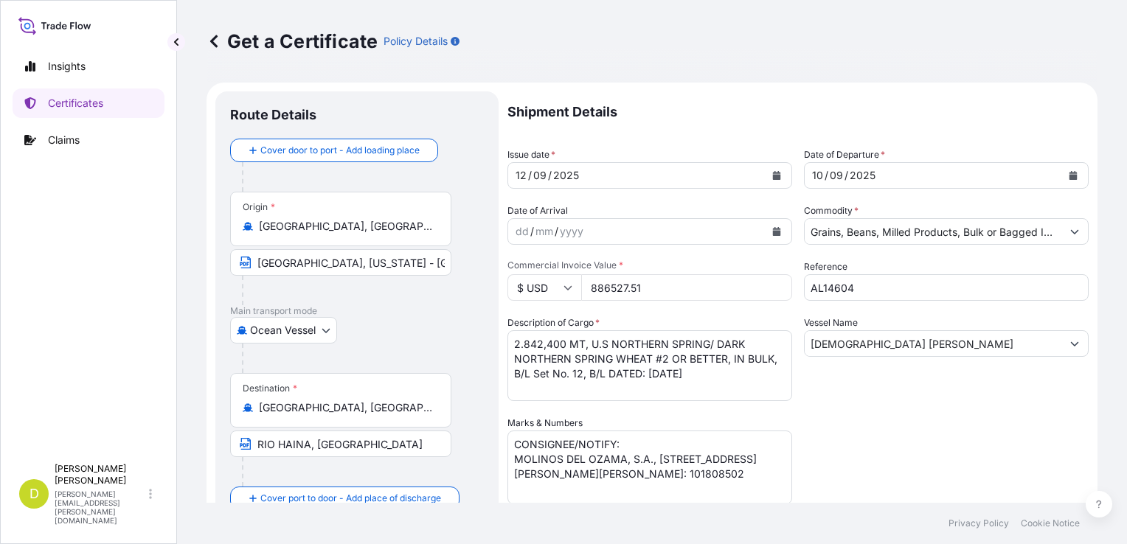
type input "MOLINOS DEL OZAMA, S.A"
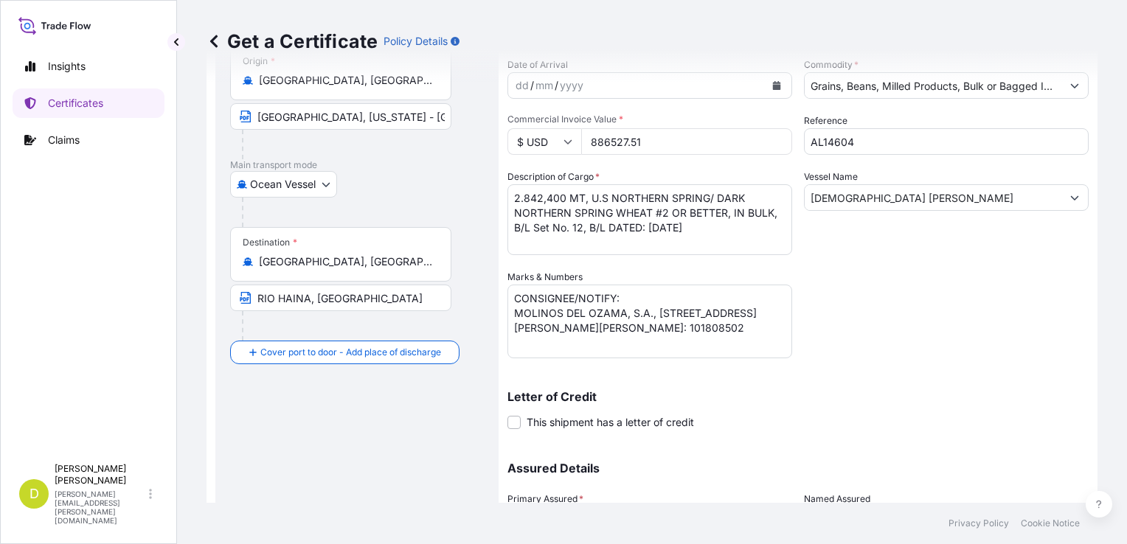
scroll to position [284, 0]
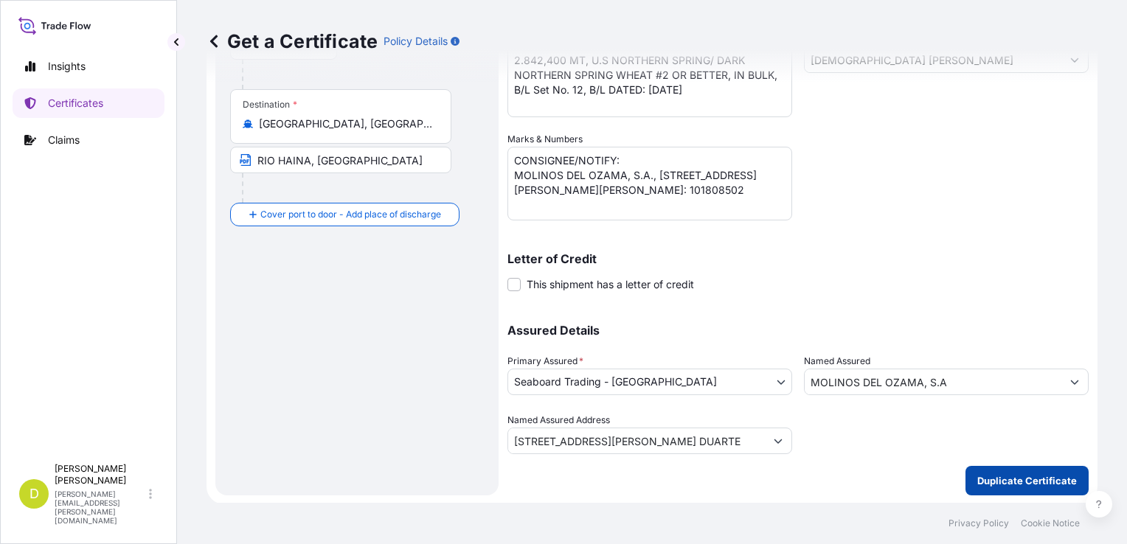
click at [993, 471] on button "Duplicate Certificate" at bounding box center [1027, 481] width 123 height 30
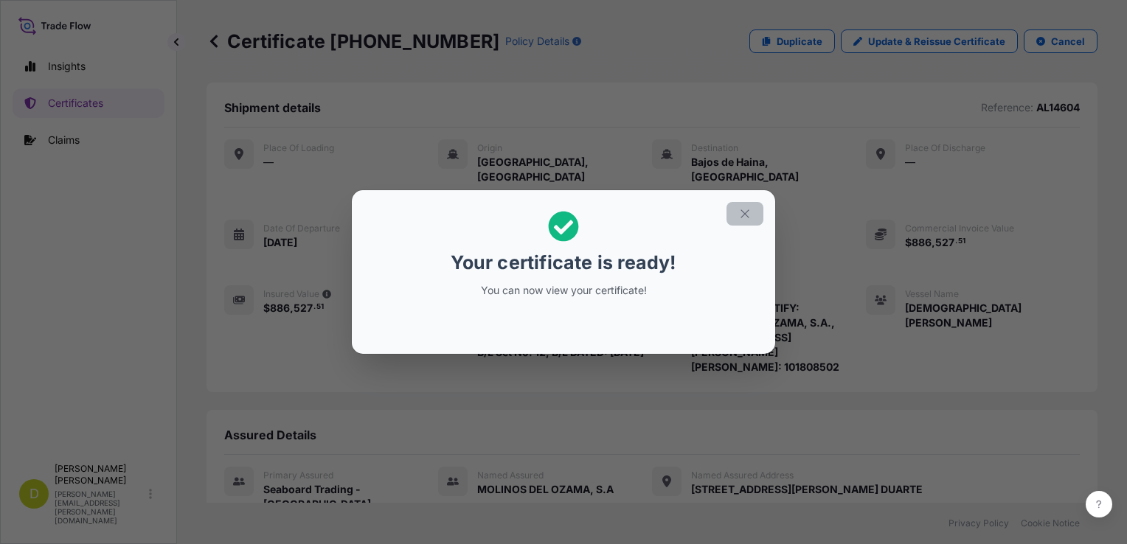
click at [752, 215] on button "button" at bounding box center [745, 214] width 37 height 24
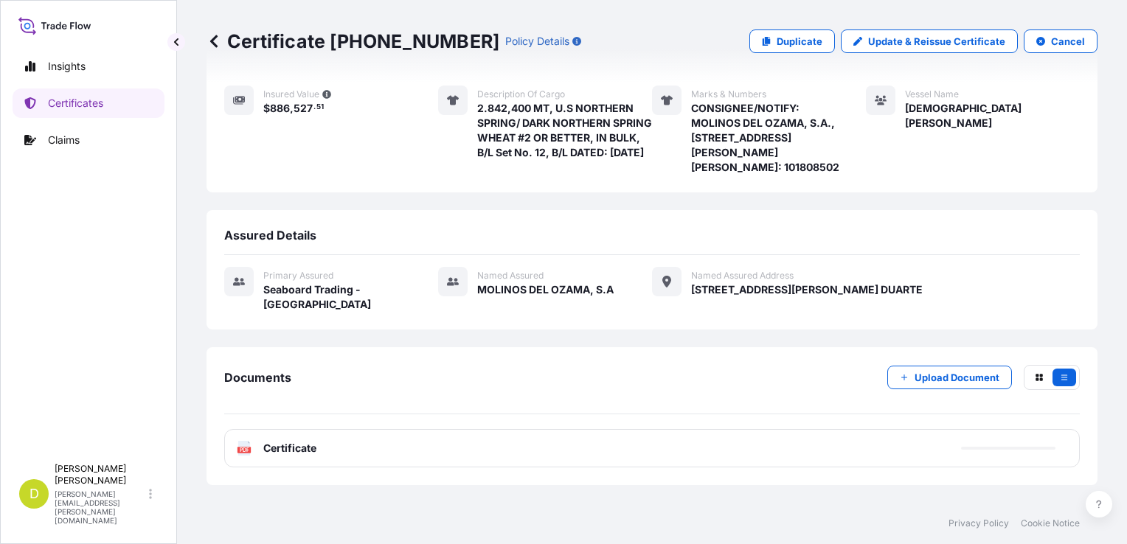
scroll to position [201, 0]
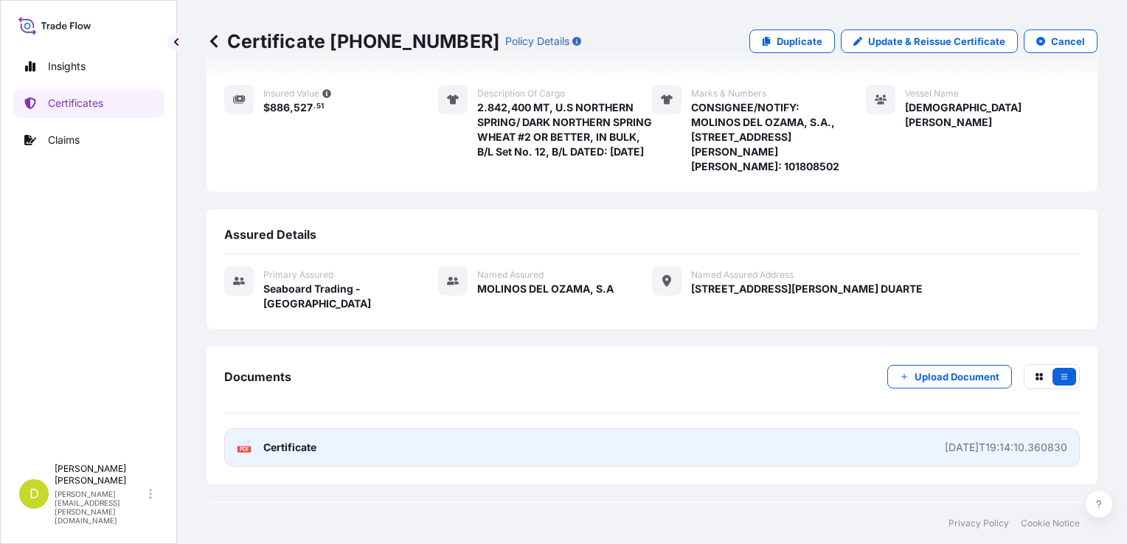
click at [797, 438] on link "PDF Certificate 2025-09-12T19:14:10.360830" at bounding box center [652, 448] width 856 height 38
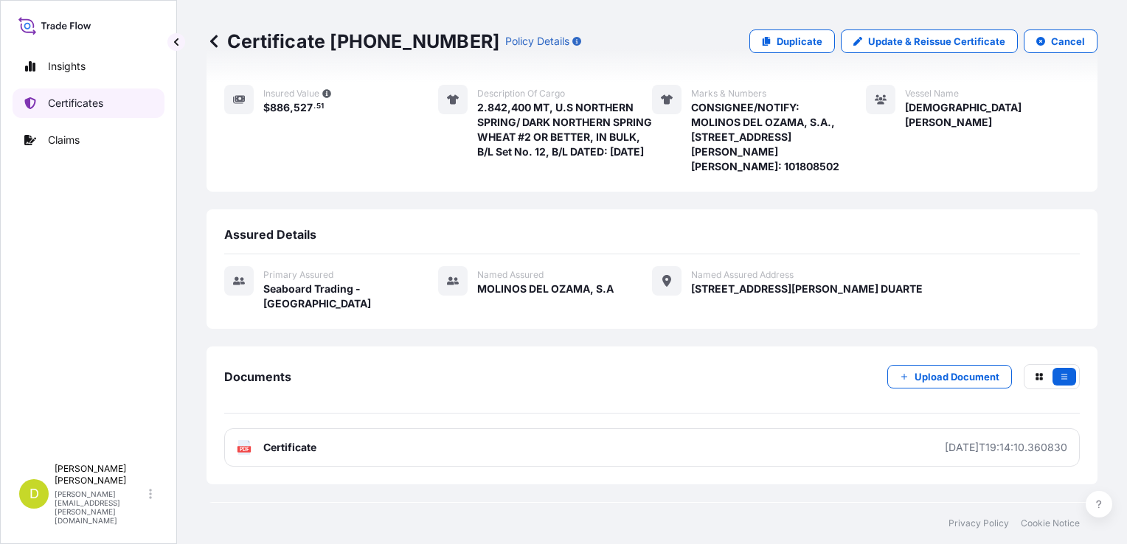
click at [138, 111] on link "Certificates" at bounding box center [89, 104] width 152 height 30
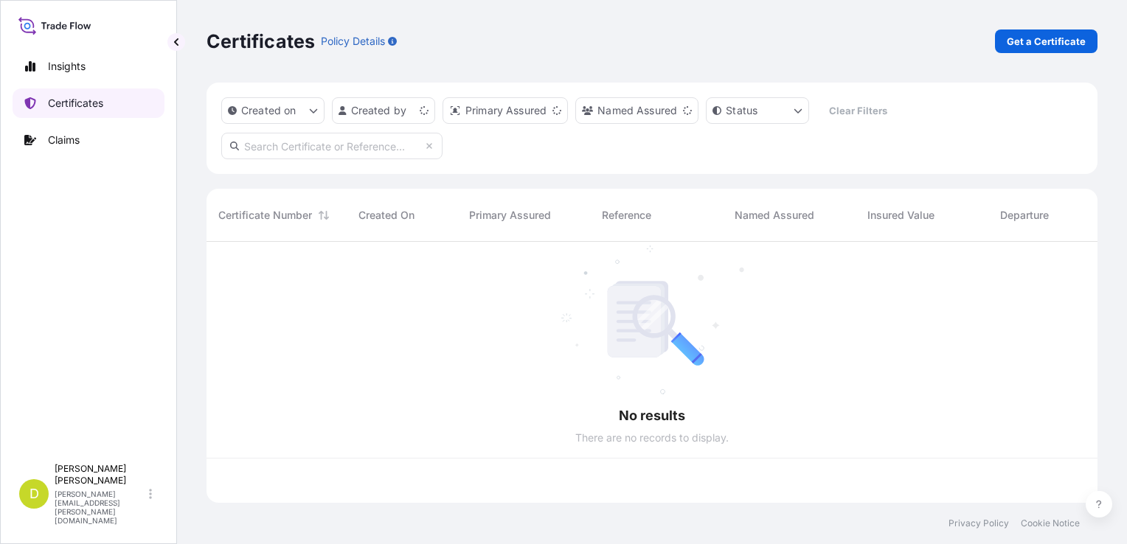
scroll to position [258, 879]
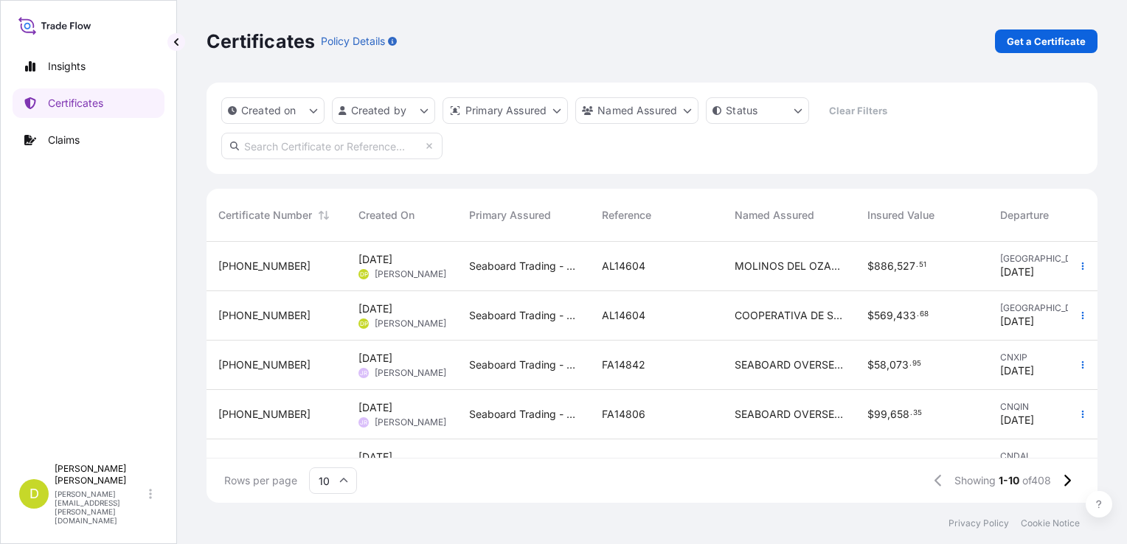
click at [710, 311] on div "AL14604" at bounding box center [656, 315] width 109 height 15
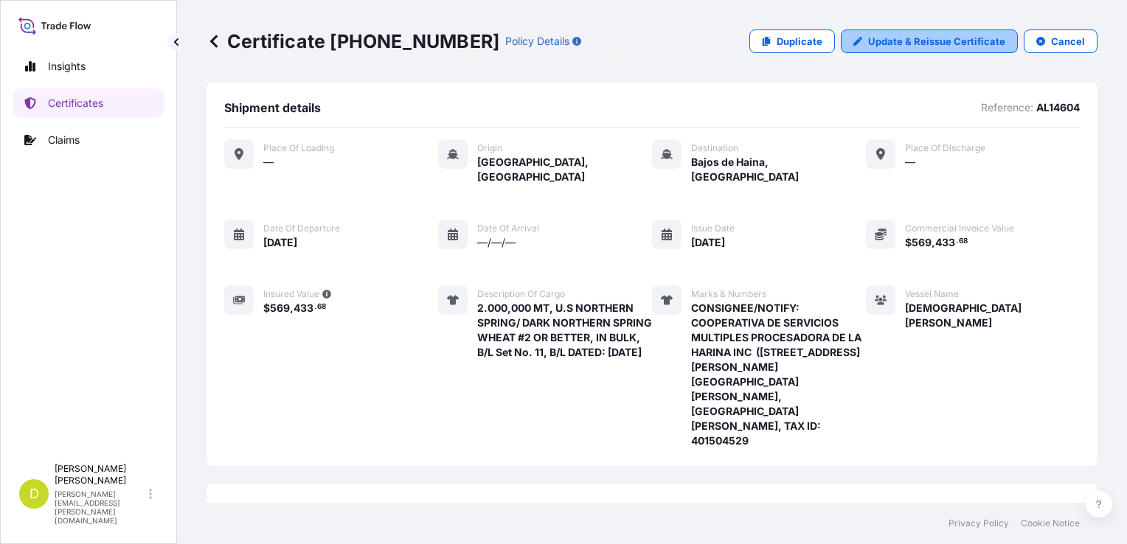
click at [906, 41] on p "Update & Reissue Certificate" at bounding box center [936, 41] width 137 height 15
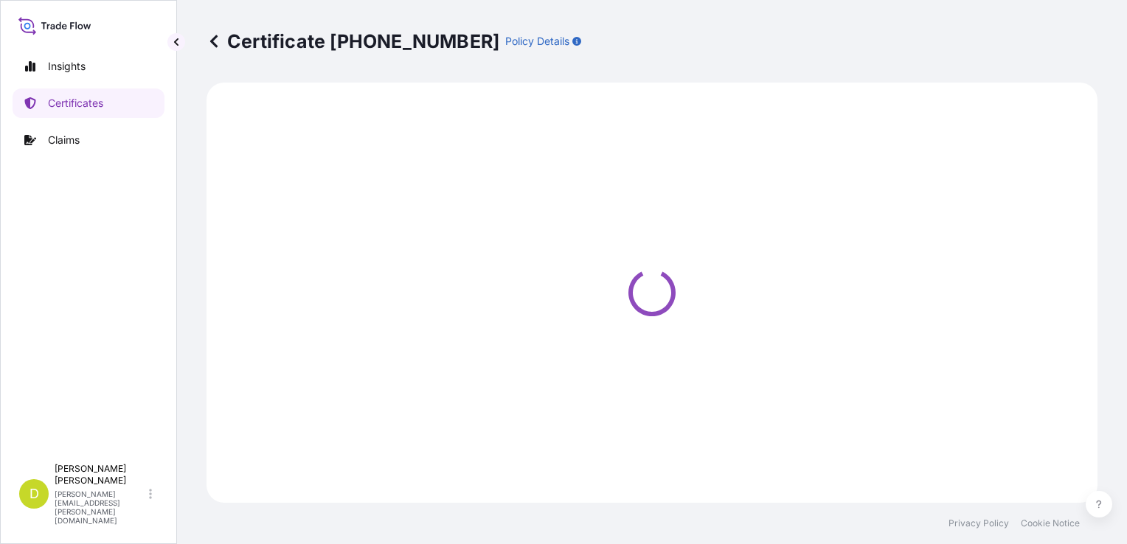
select select "Ocean Vessel"
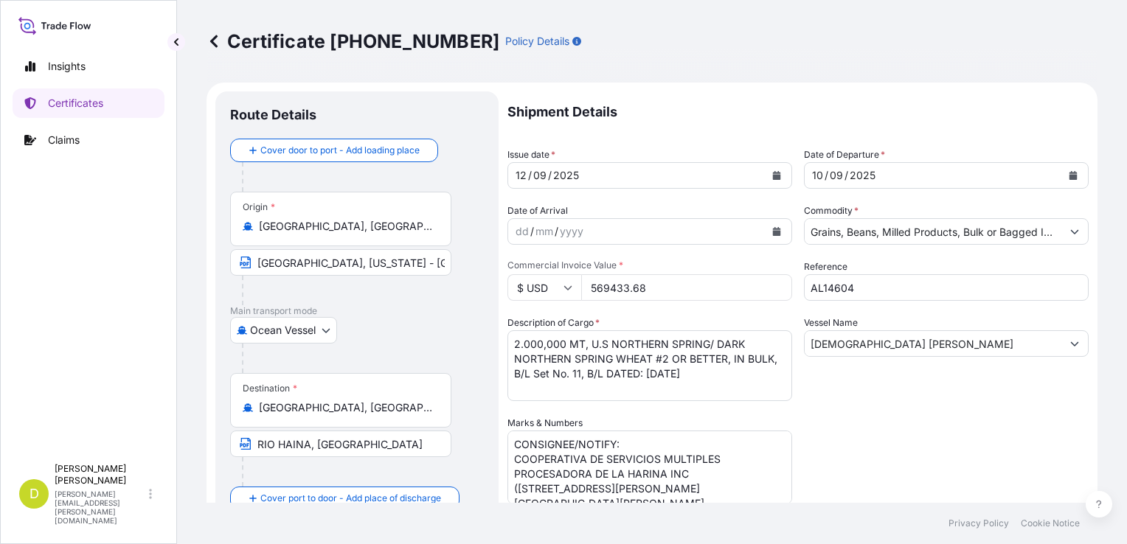
select select "31639"
click at [626, 290] on input "569433.68" at bounding box center [686, 287] width 211 height 27
type input "627858"
click at [729, 377] on textarea "2.000,000 MT, U.S NORTHERN SPRING/ DARK NORTHERN SPRING WHEAT #2 OR BETTER, IN …" at bounding box center [650, 366] width 285 height 71
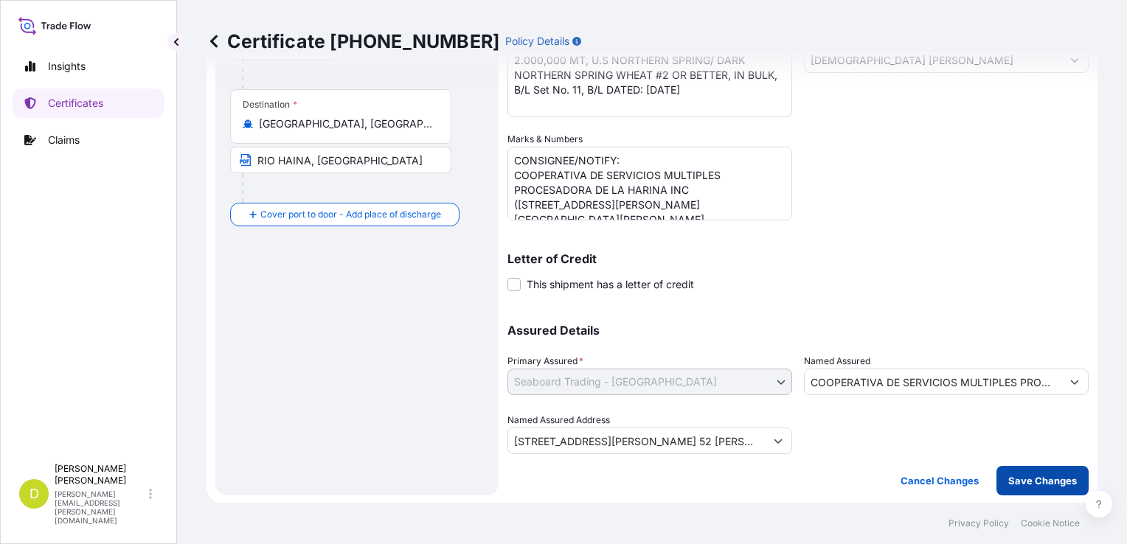
click at [1025, 480] on p "Save Changes" at bounding box center [1042, 481] width 69 height 15
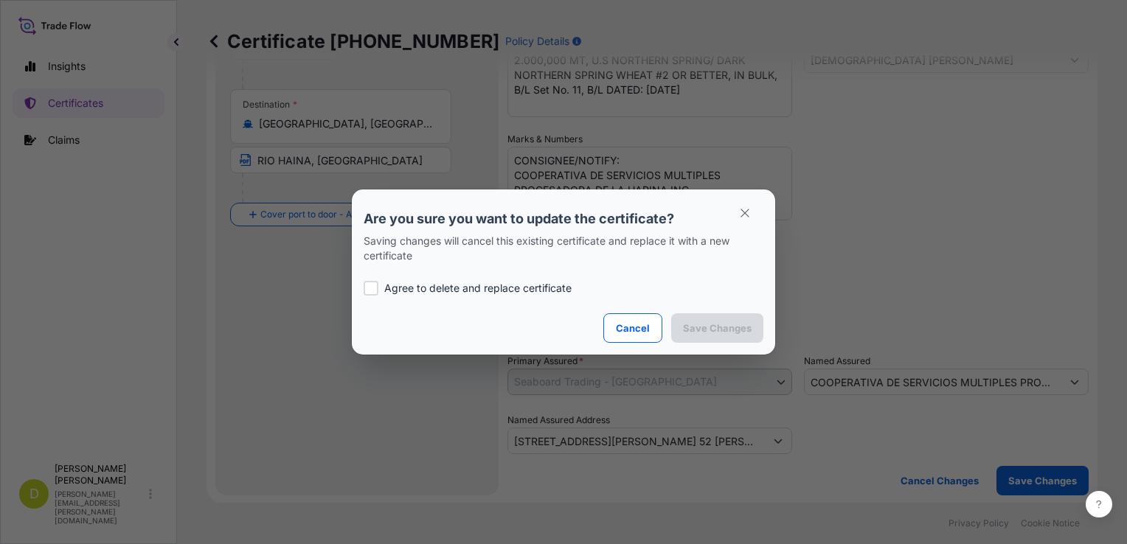
click at [531, 295] on p "Agree to delete and replace certificate" at bounding box center [477, 288] width 187 height 15
checkbox input "true"
click at [699, 321] on p "Save Changes" at bounding box center [717, 328] width 69 height 15
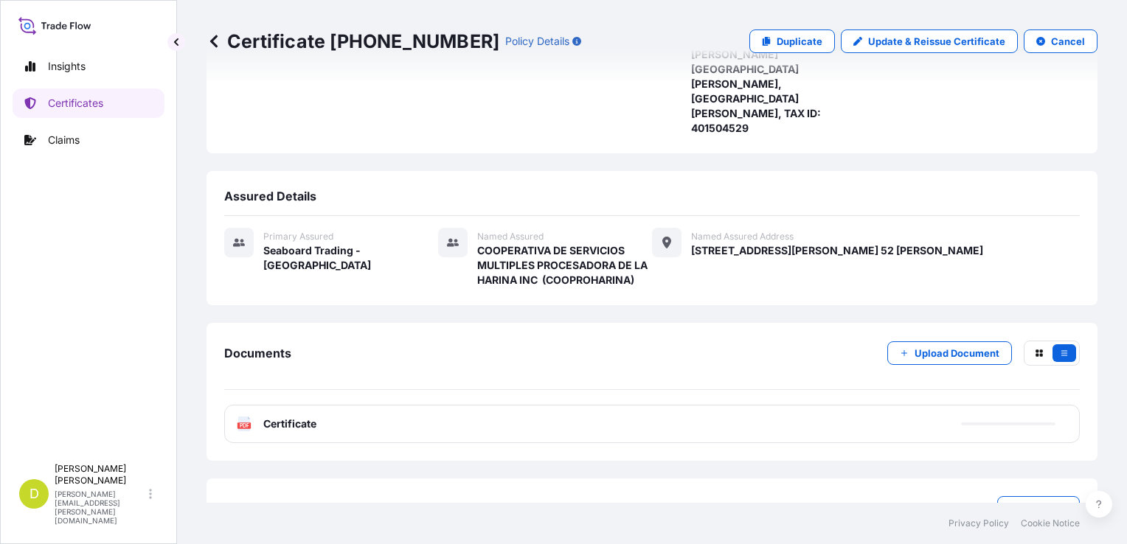
scroll to position [328, 0]
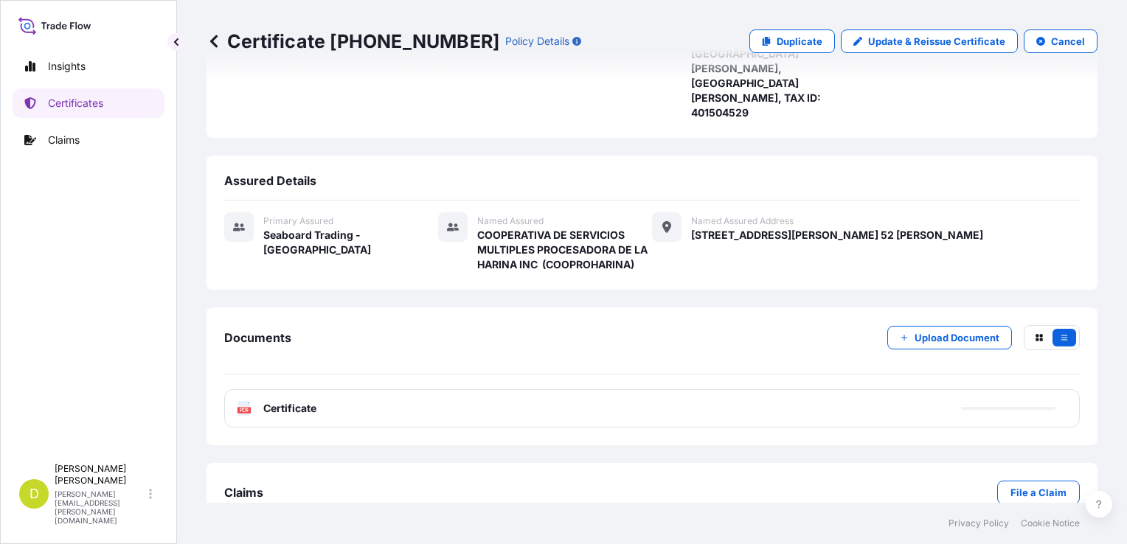
click at [705, 390] on div "PDF Certificate" at bounding box center [652, 409] width 856 height 38
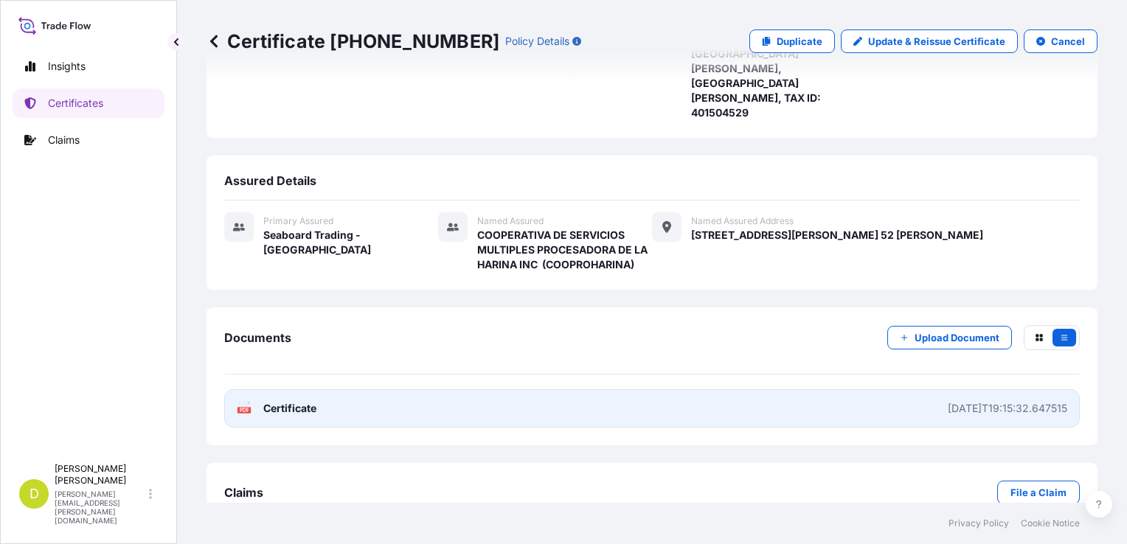
click at [758, 390] on link "PDF Certificate 2025-09-12T19:15:32.647515" at bounding box center [652, 409] width 856 height 38
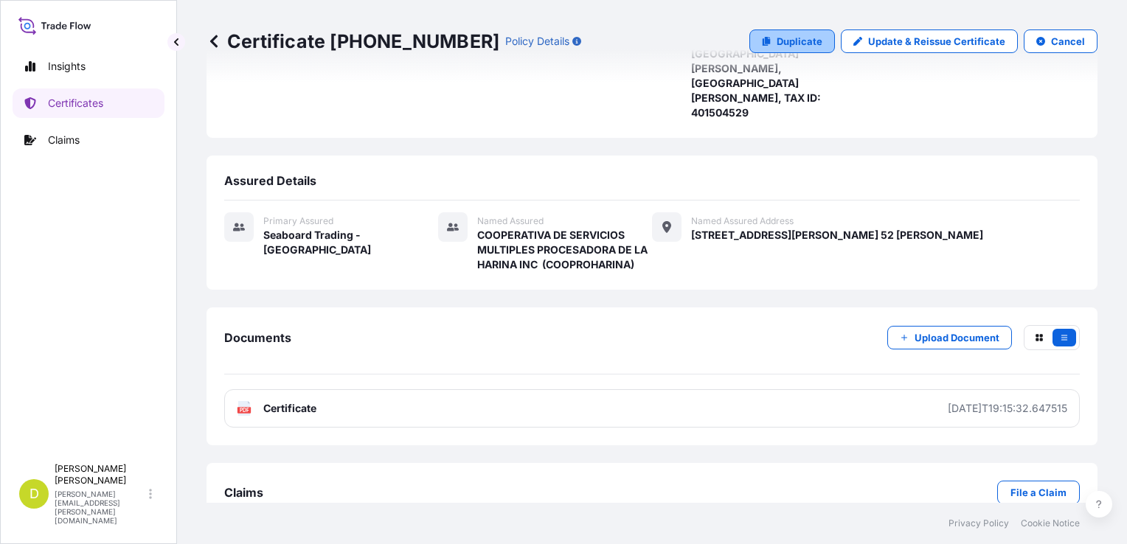
click at [799, 51] on link "Duplicate" at bounding box center [793, 42] width 86 height 24
select select "Ocean Vessel"
select select "31639"
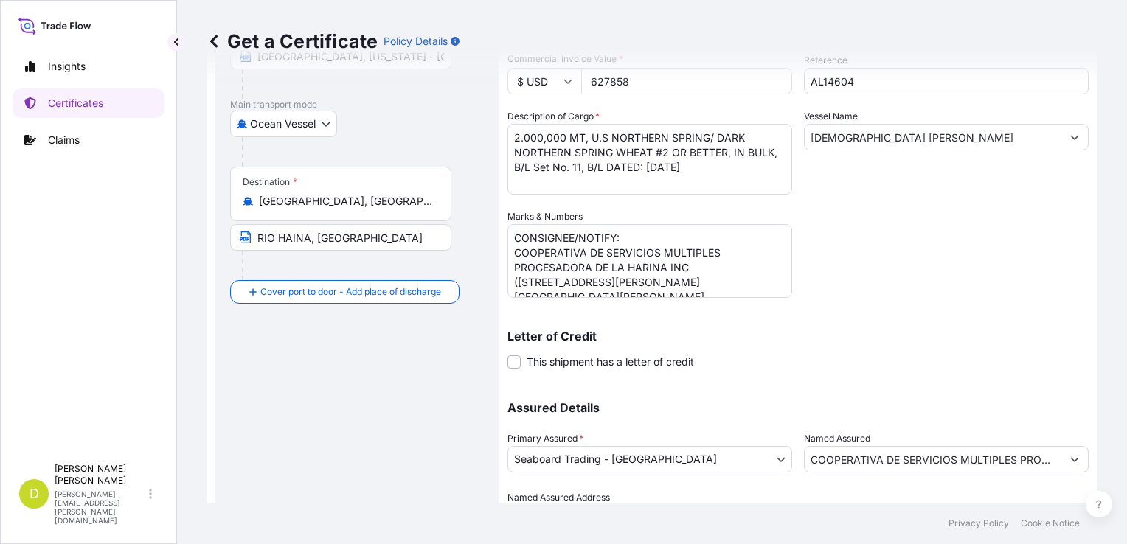
scroll to position [207, 0]
click at [584, 137] on textarea "2.000,000 MT, U.S NORTHERN SPRING/ DARK NORTHERN SPRING WHEAT #2 OR BETTER, IN …" at bounding box center [650, 159] width 285 height 71
drag, startPoint x: 590, startPoint y: 137, endPoint x: 777, endPoint y: 149, distance: 187.0
click at [777, 149] on textarea "2.000,000 MT, U.S NORTHERN SPRING/ DARK NORTHERN SPRING WHEAT #2 OR BETTER, IN …" at bounding box center [650, 159] width 285 height 71
paste textarea ". HARD RED WINTER WHEAT # 2 OR BETTER, IN BULK"
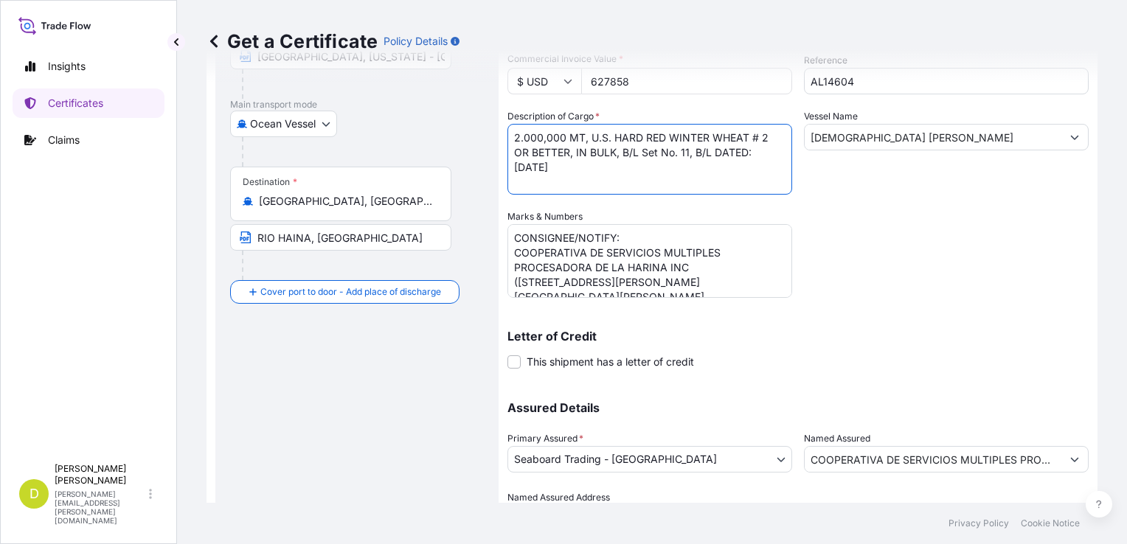
click at [590, 167] on textarea "2.000,000 MT, U.S NORTHERN SPRING/ DARK NORTHERN SPRING WHEAT #2 OR BETTER, IN …" at bounding box center [650, 159] width 285 height 71
click at [688, 153] on textarea "2.000,000 MT, U.S NORTHERN SPRING/ DARK NORTHERN SPRING WHEAT #2 OR BETTER, IN …" at bounding box center [650, 159] width 285 height 71
click at [594, 168] on textarea "2.000,000 MT, U.S NORTHERN SPRING/ DARK NORTHERN SPRING WHEAT #2 OR BETTER, IN …" at bounding box center [650, 159] width 285 height 71
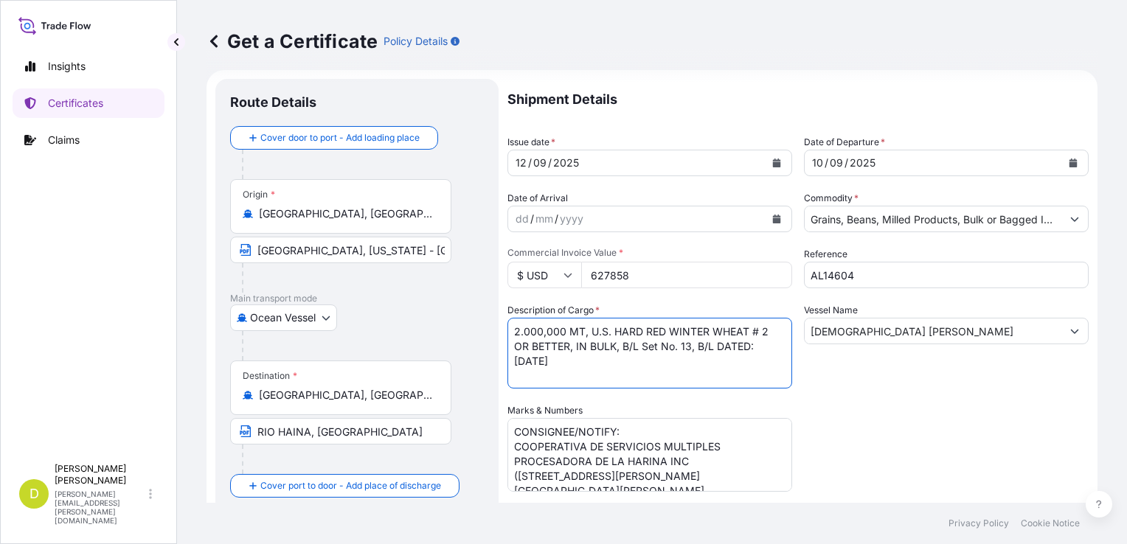
scroll to position [0, 0]
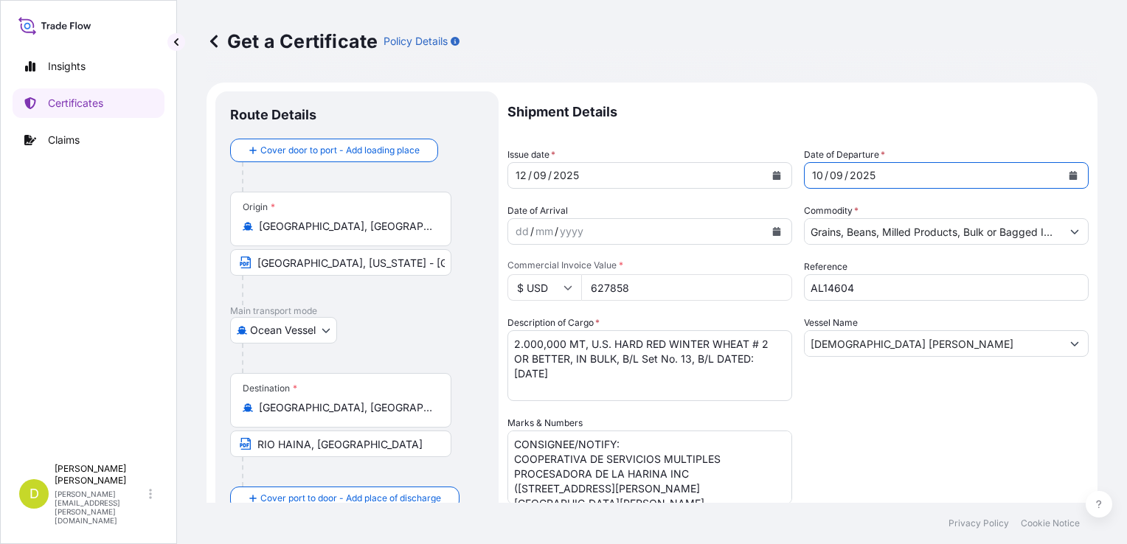
click at [817, 172] on div "10" at bounding box center [818, 176] width 14 height 18
click at [814, 173] on div "10" at bounding box center [818, 176] width 14 height 18
click at [817, 173] on div "10" at bounding box center [818, 176] width 14 height 18
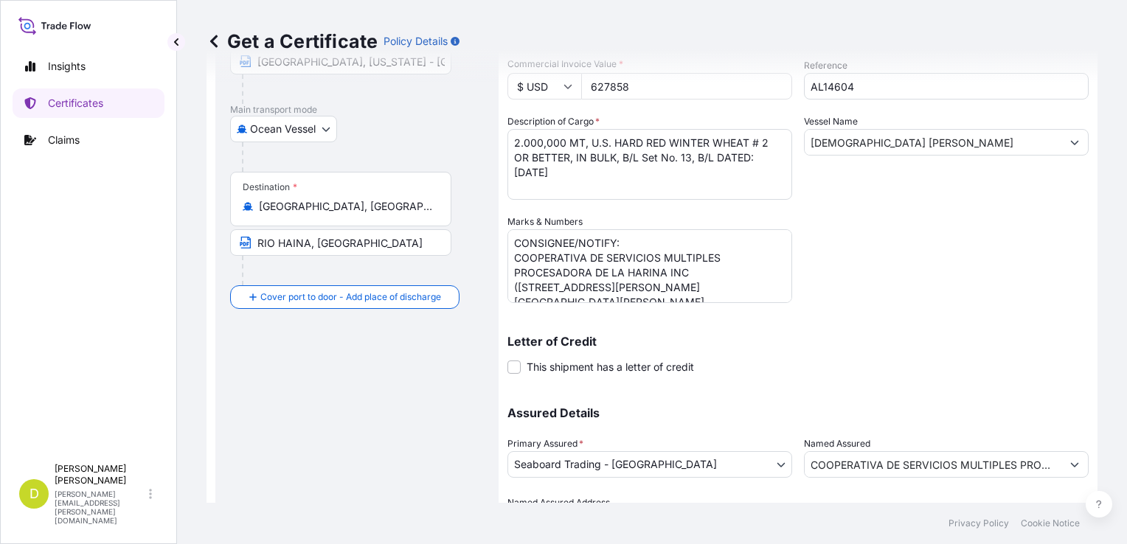
scroll to position [167, 0]
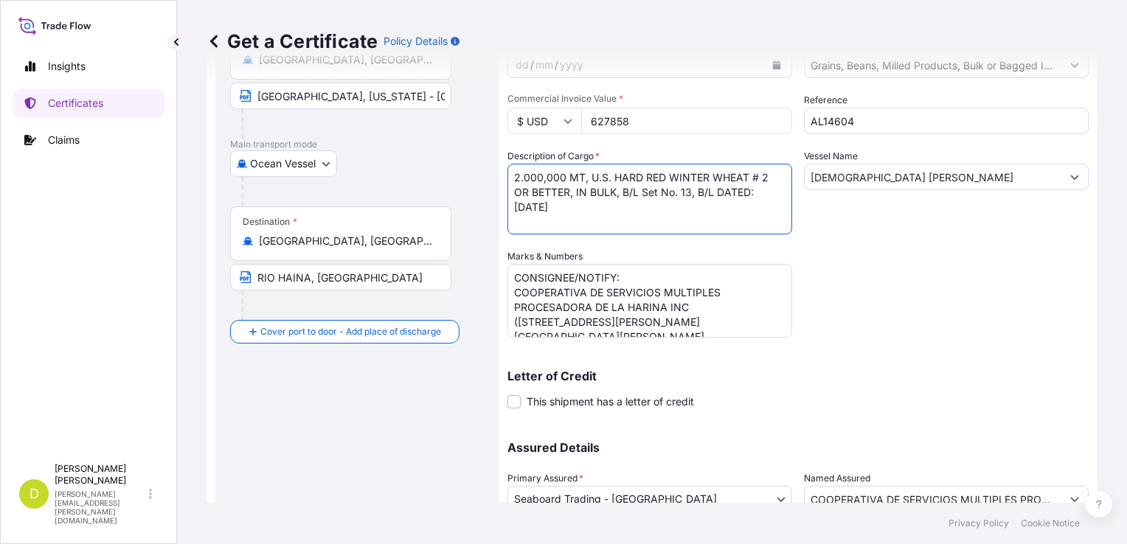
click at [536, 172] on textarea "2.000,000 MT, U.S NORTHERN SPRING/ DARK NORTHERN SPRING WHEAT #2 OR BETTER, IN …" at bounding box center [650, 199] width 285 height 71
paste textarea "6.003,211"
type textarea "6.003,211 MT, U.S. HARD RED WINTER WHEAT # 2 OR BETTER, IN BULK, B/L Set No. 13…"
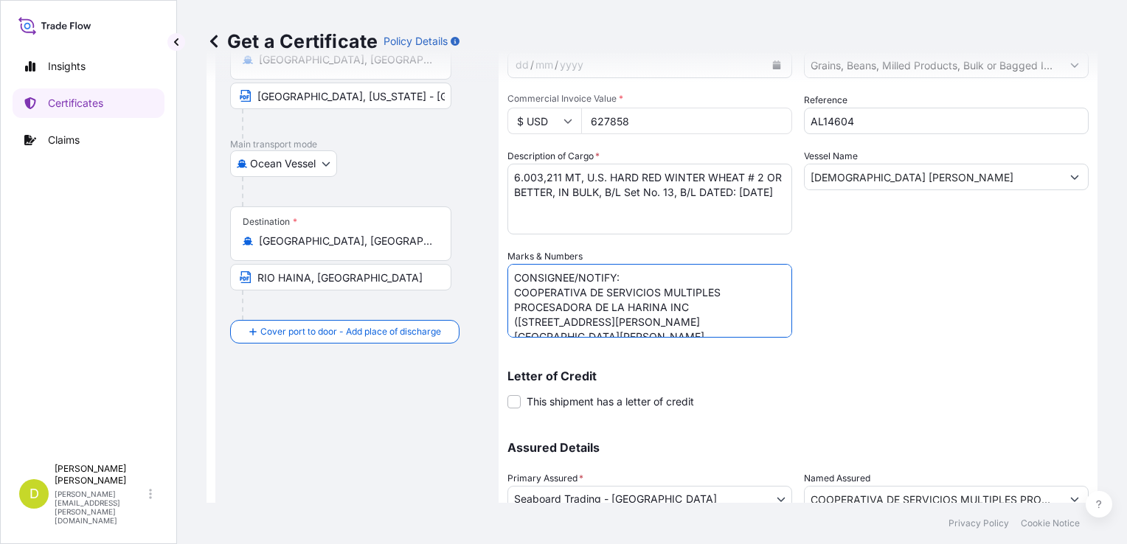
scroll to position [27, 0]
drag, startPoint x: 511, startPoint y: 288, endPoint x: 792, endPoint y: 380, distance: 295.8
click at [792, 380] on div "Shipment Details Issue date * 12 / 09 / 2025 Date of Departure * 09 / 09 / 2025…" at bounding box center [798, 248] width 581 height 647
paste textarea "MOLINOS VALLE DEL CIBAO, KM 5 1/2 CARRETERA DUARTE LICEY SANTIAGO, REPUBLICA DO…"
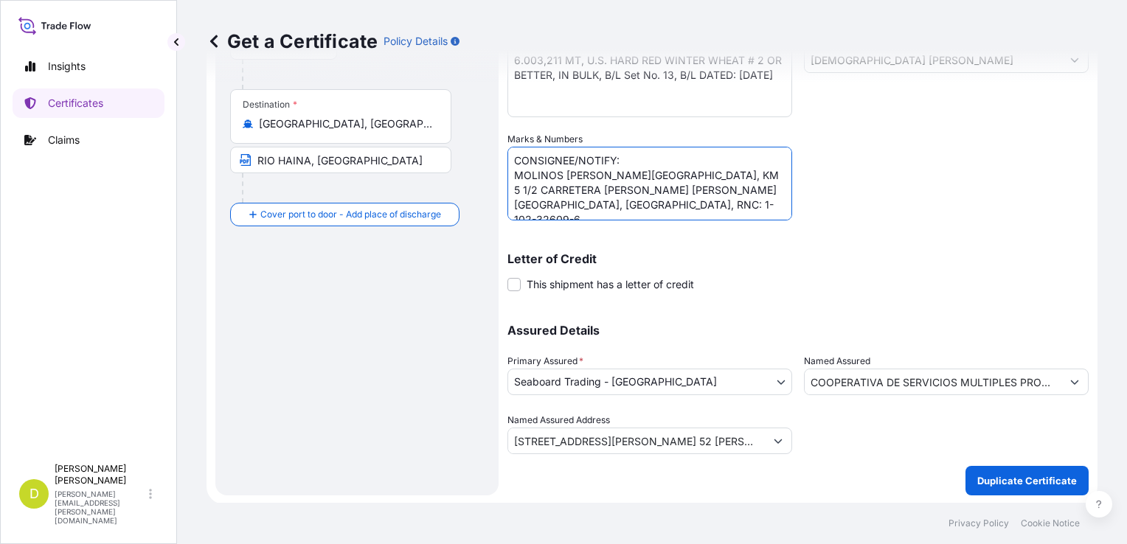
type textarea "CONSIGNEE/NOTIFY: MOLINOS VALLE DEL CIBAO, KM 5 1/2 CARRETERA DUARTE LICEY SANT…"
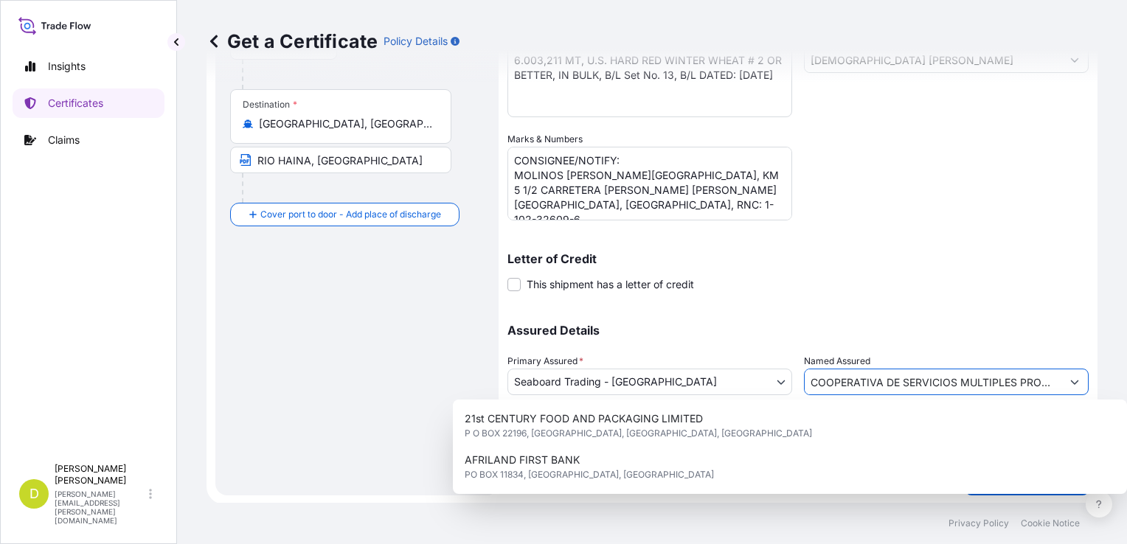
click at [899, 383] on input "COOPERATIVA DE SERVICIOS MULTIPLES PROCESADORA DE LA HARINA INC (COOPROHARINA)" at bounding box center [933, 382] width 257 height 27
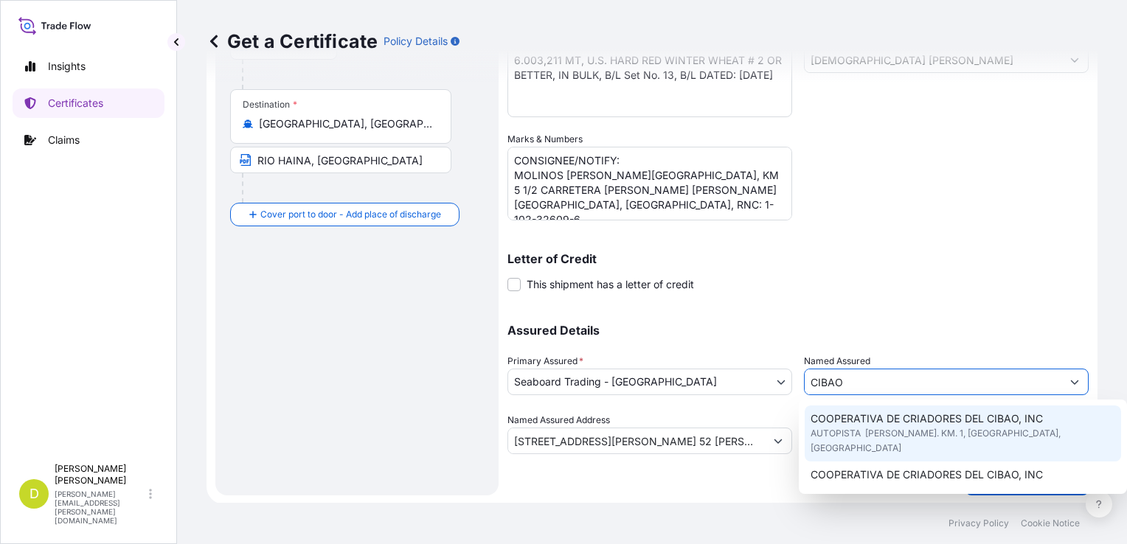
click at [898, 419] on span "COOPERATIVA DE CRIADORES DEL CIBAO, INC" at bounding box center [927, 419] width 232 height 15
type input "COOPERATIVA DE CRIADORES DEL CIBAO, INC"
type input "AUTOPISTA RAMON CACERES. KM. 1, MOCA"
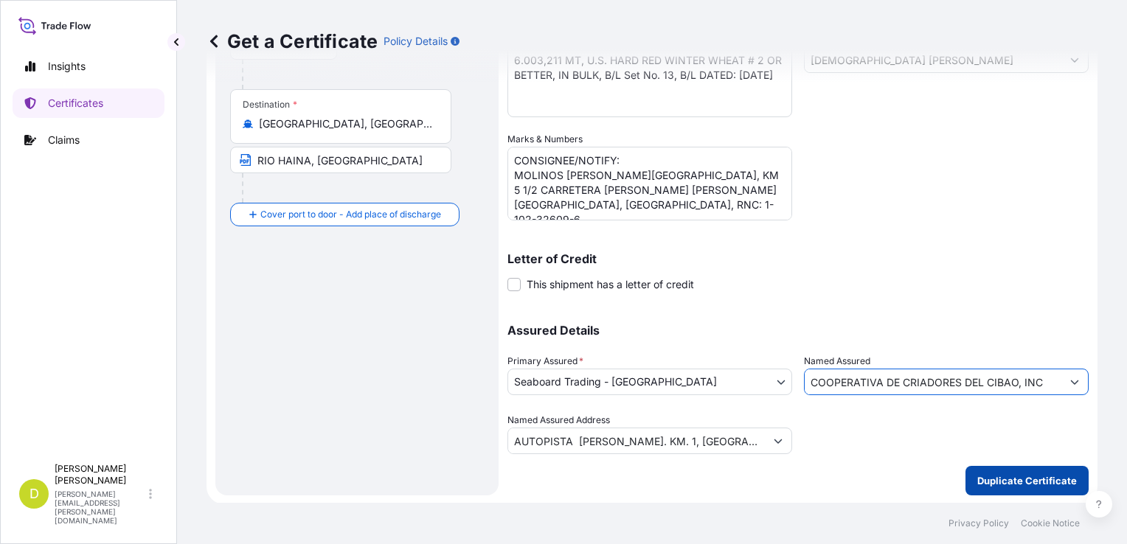
type input "COOPERATIVA DE CRIADORES DEL CIBAO, INC"
click at [1004, 480] on p "Duplicate Certificate" at bounding box center [1027, 481] width 100 height 15
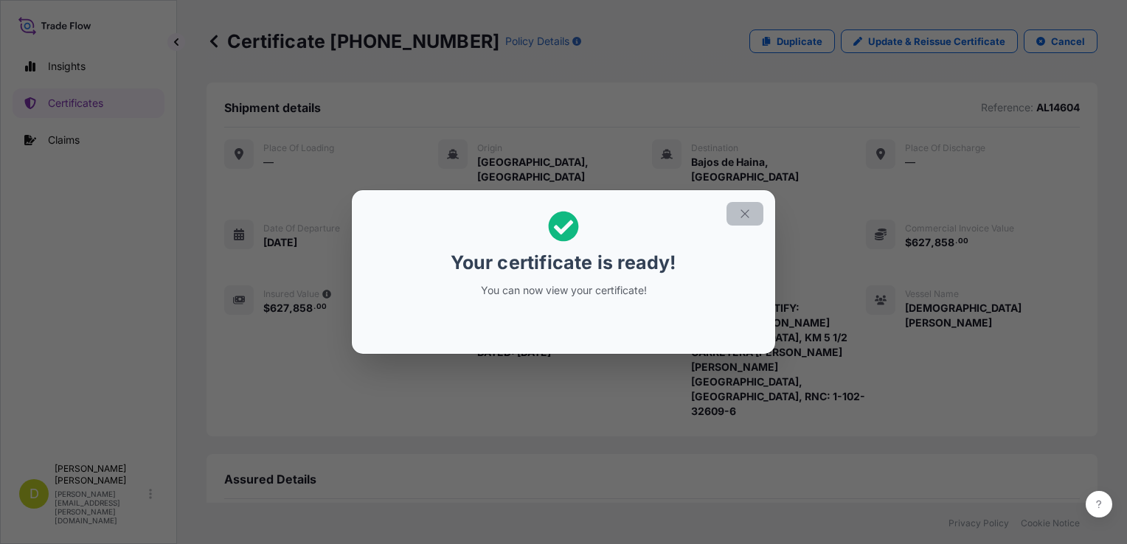
click at [750, 215] on icon "button" at bounding box center [744, 213] width 13 height 13
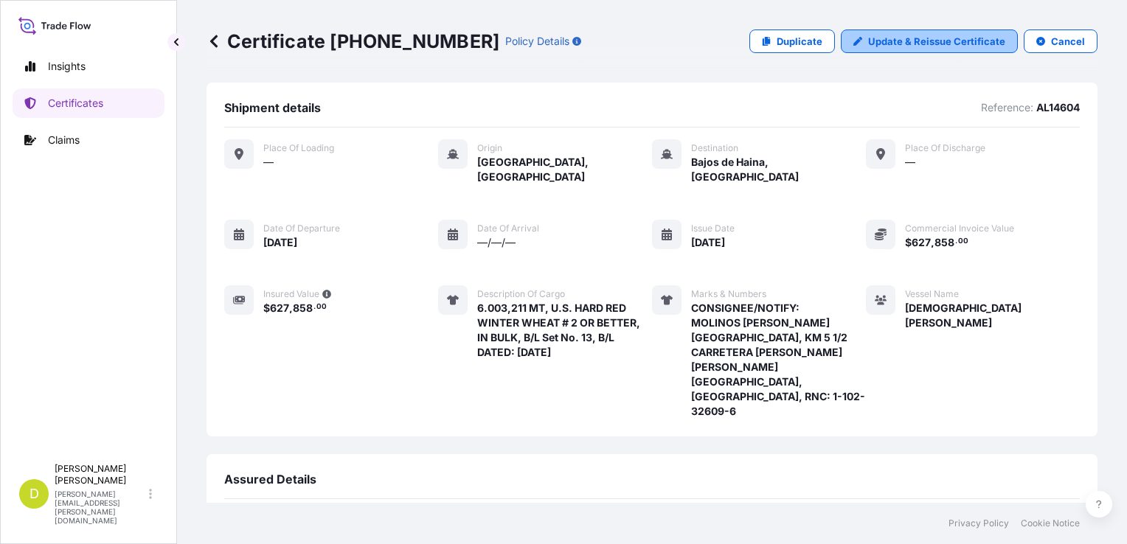
click at [911, 39] on p "Update & Reissue Certificate" at bounding box center [936, 41] width 137 height 15
select select "Ocean Vessel"
select select "31639"
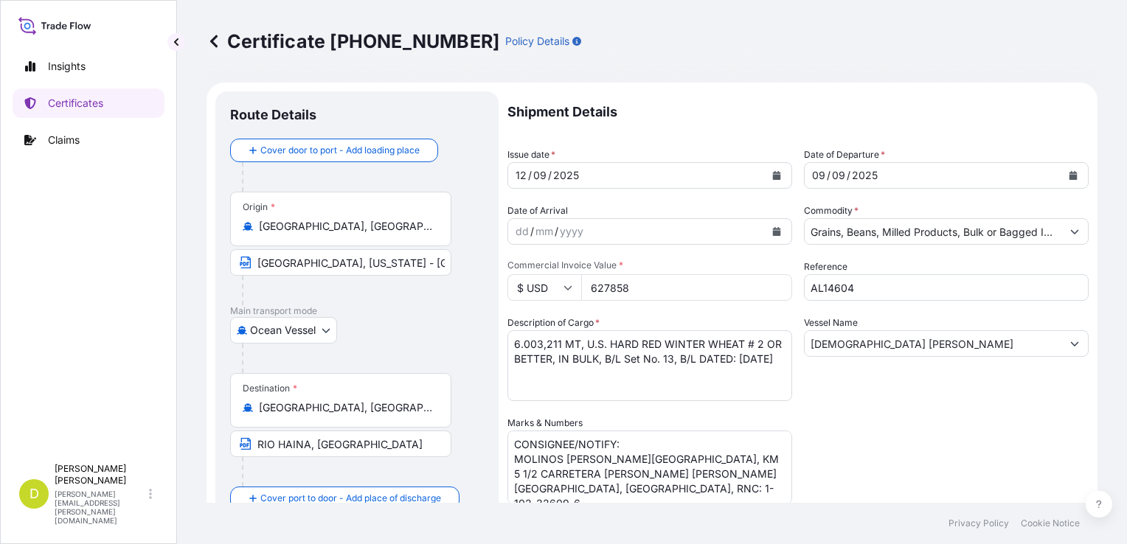
scroll to position [284, 0]
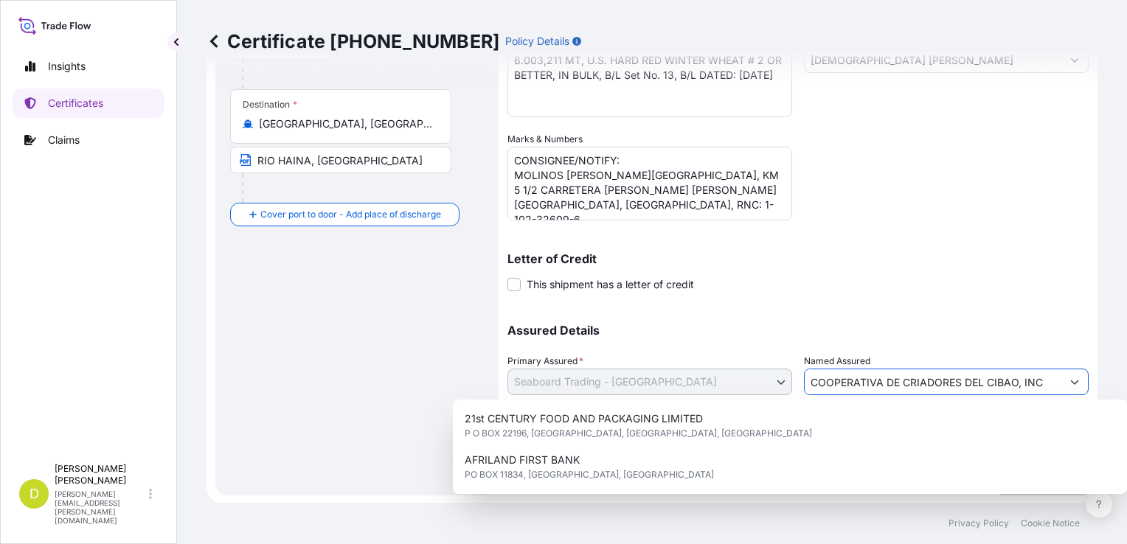
click at [856, 381] on input "COOPERATIVA DE CRIADORES DEL CIBAO, INC" at bounding box center [933, 382] width 257 height 27
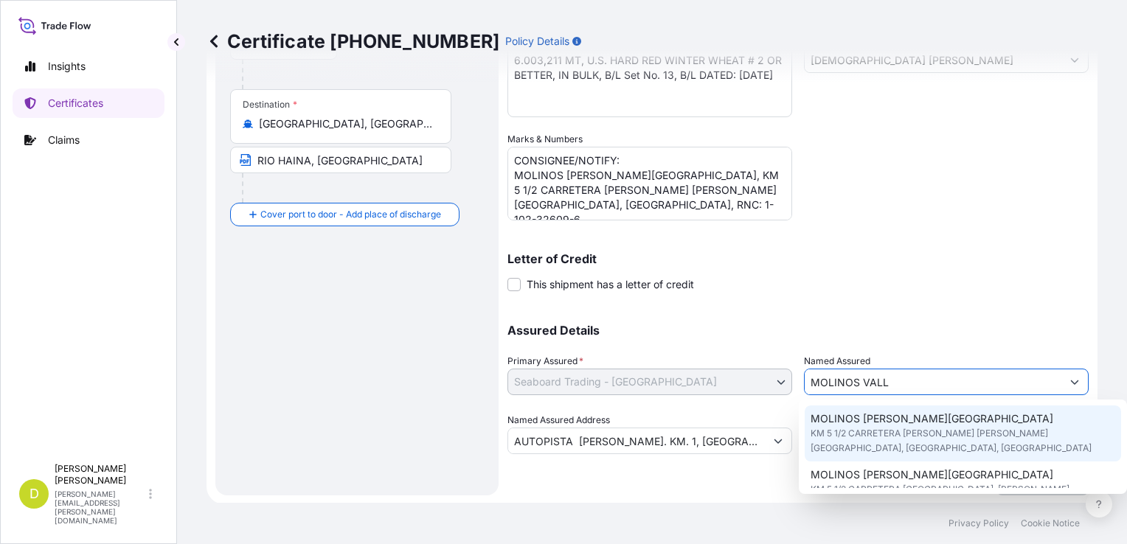
click at [921, 441] on span "KM 5 1/2 CARRETERA DUARTE LICEY SANTIAGO, REPUBLICA DOMINICANA, DOMINICAN REPUB…" at bounding box center [963, 441] width 305 height 30
type input "MOLINOS VALLE DEL CIBAO"
type input "KM 5 1/2 CARRETERA DUARTE LICEY SANTIAGO, REPUBLICA DOMINICANA"
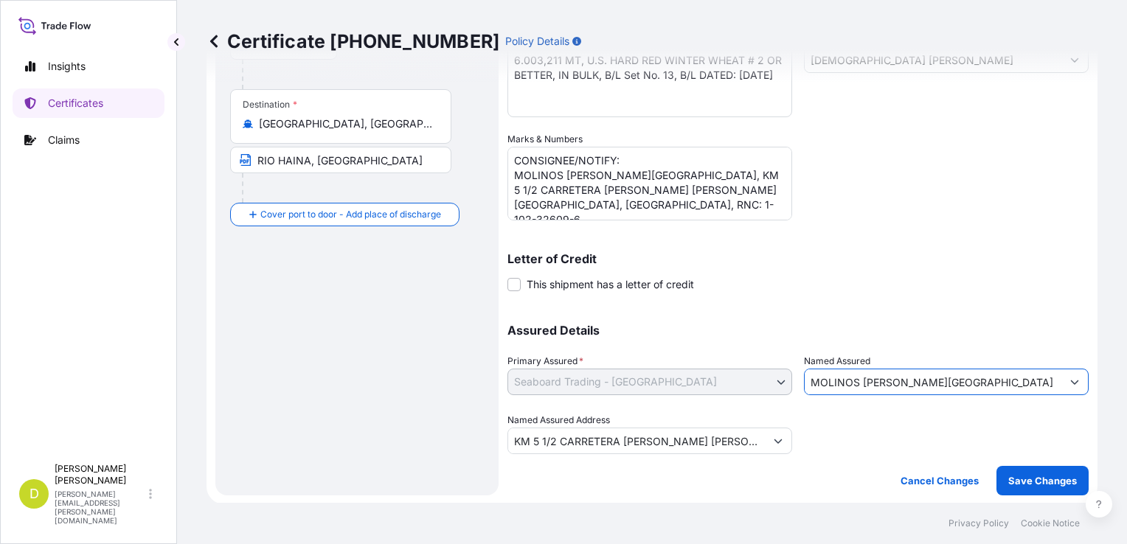
type input "MOLINOS VALLE DEL CIBAO"
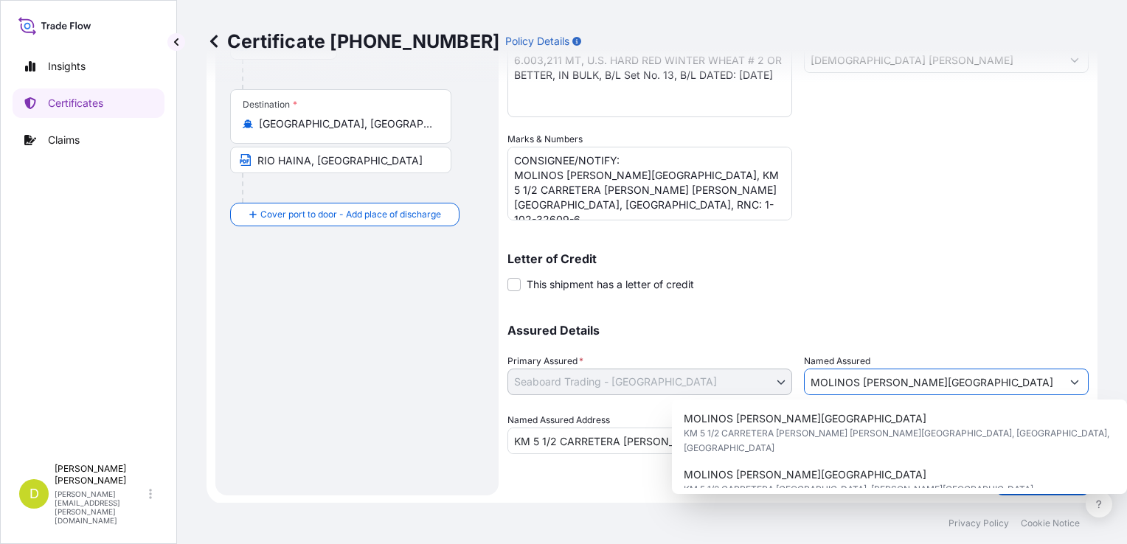
scroll to position [0, 0]
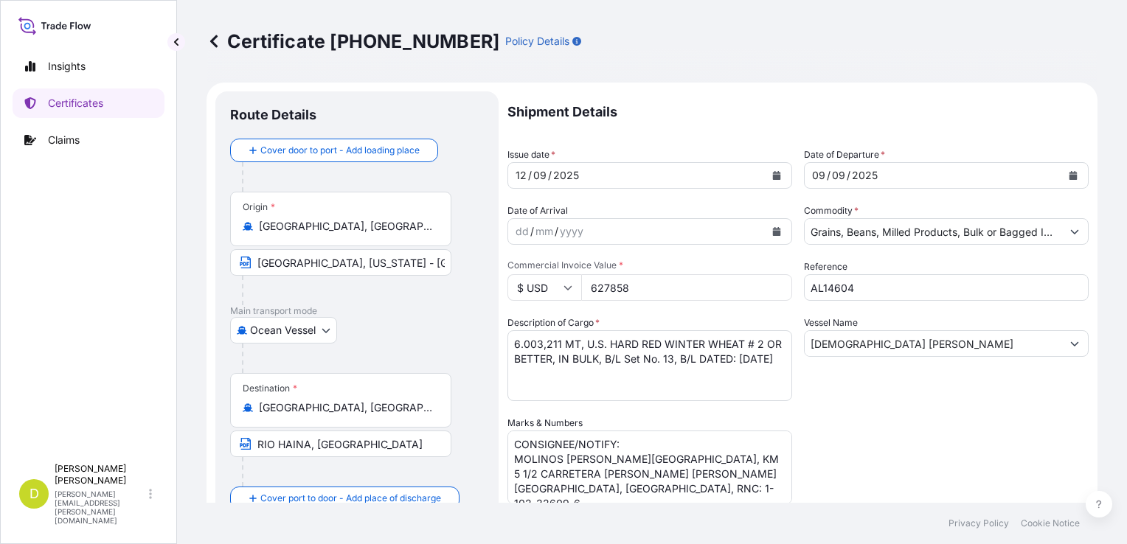
click at [684, 285] on input "627858" at bounding box center [686, 287] width 211 height 27
click at [611, 288] on input "1772267.21" at bounding box center [686, 287] width 211 height 27
type input "1722267.21"
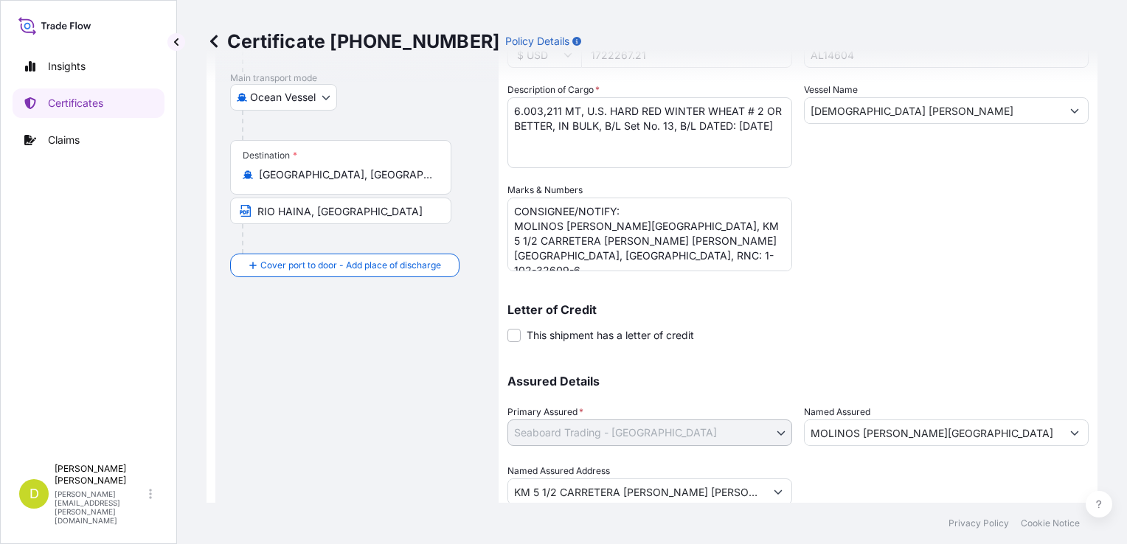
scroll to position [284, 0]
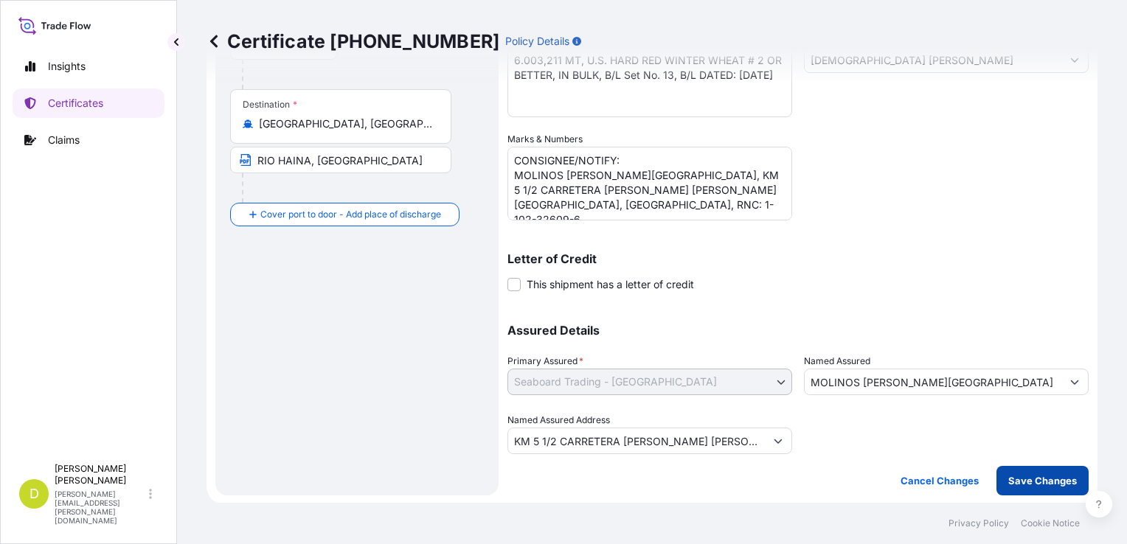
click at [1044, 485] on p "Save Changes" at bounding box center [1042, 481] width 69 height 15
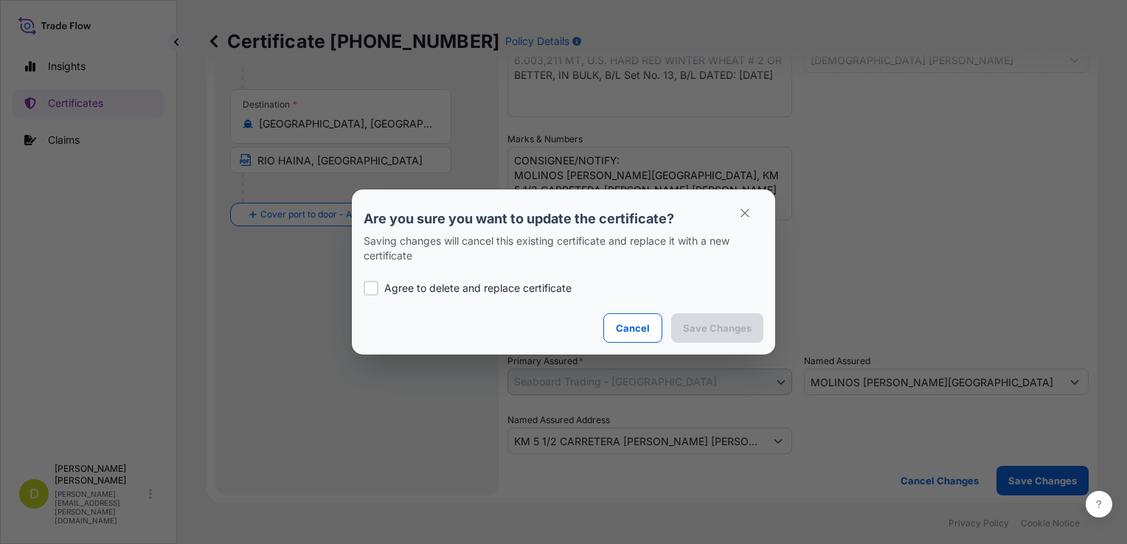
click at [534, 288] on p "Agree to delete and replace certificate" at bounding box center [477, 288] width 187 height 15
checkbox input "true"
click at [708, 332] on p "Save Changes" at bounding box center [717, 328] width 69 height 15
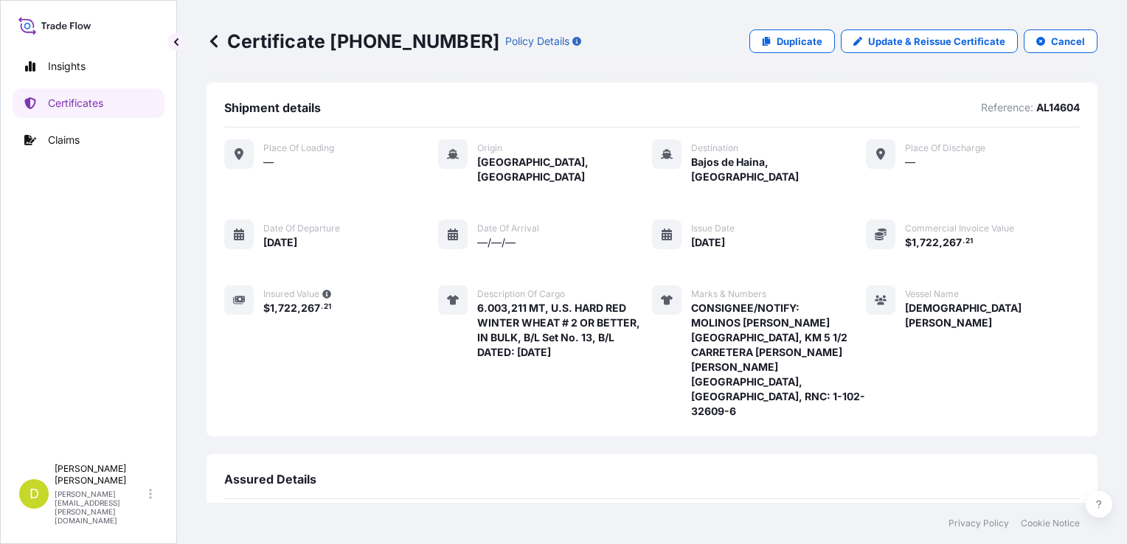
scroll to position [269, 0]
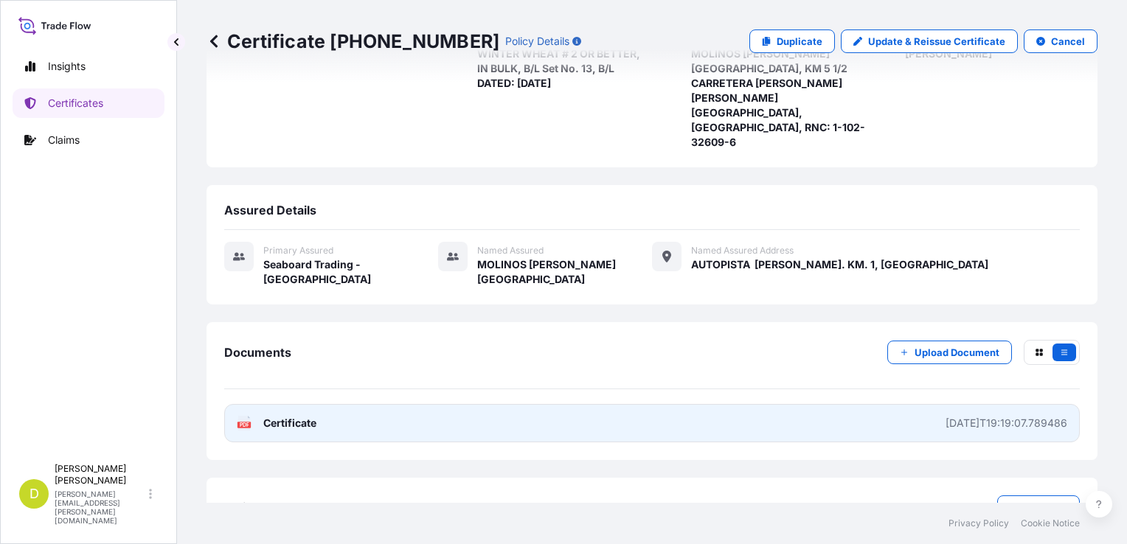
click at [750, 404] on link "PDF Certificate 2025-09-12T19:19:07.789486" at bounding box center [652, 423] width 856 height 38
